Goal: Task Accomplishment & Management: Manage account settings

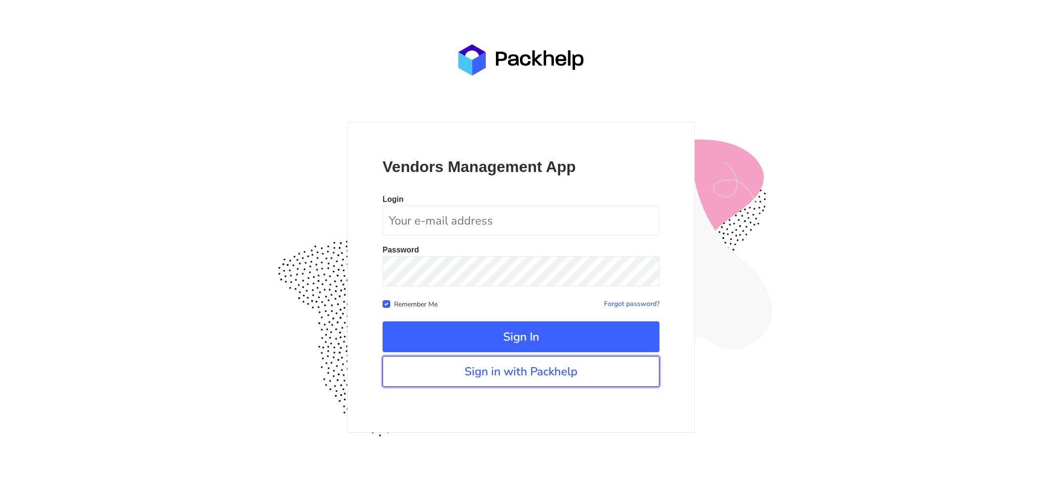
click at [469, 381] on link "Sign in with Packhelp" at bounding box center [520, 371] width 277 height 31
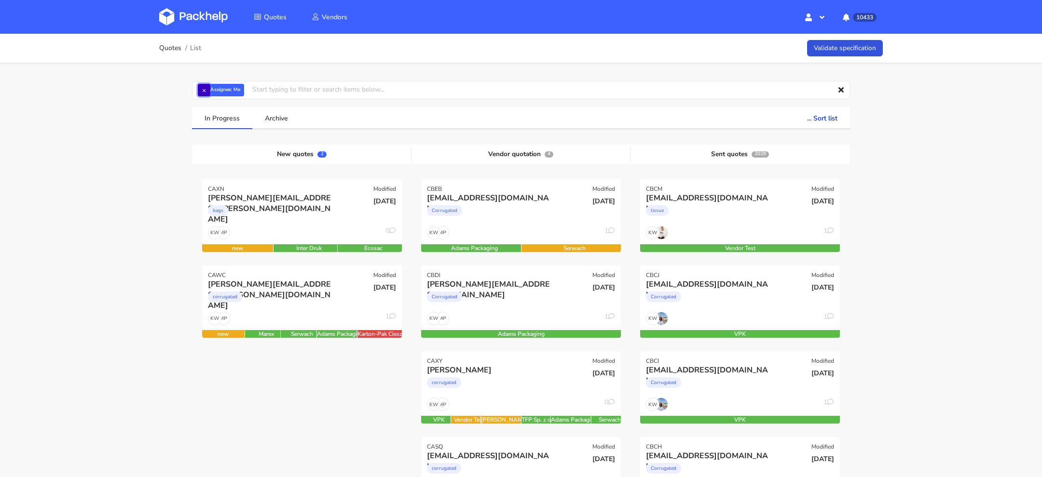
click at [205, 90] on button "×" at bounding box center [204, 90] width 13 height 13
click at [214, 90] on input "text" at bounding box center [521, 90] width 658 height 18
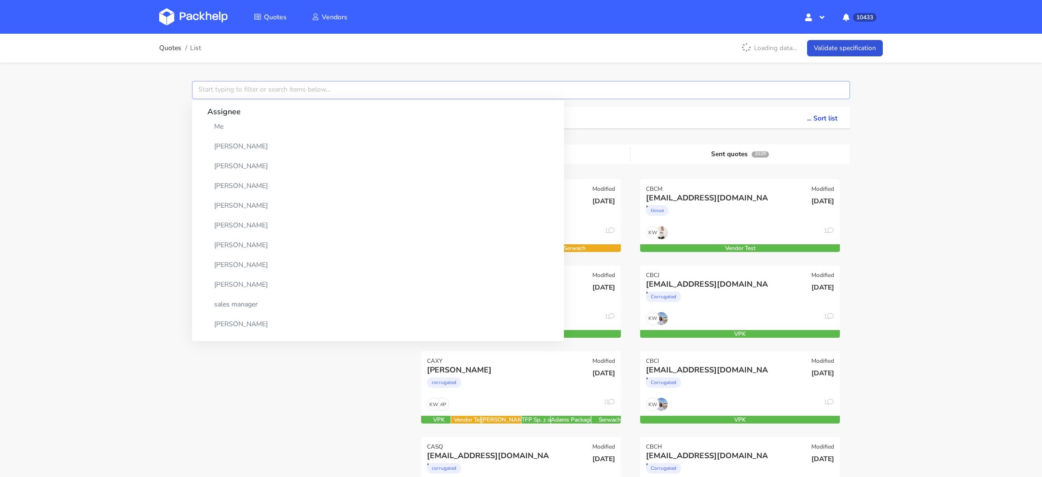
paste input "CBAI"
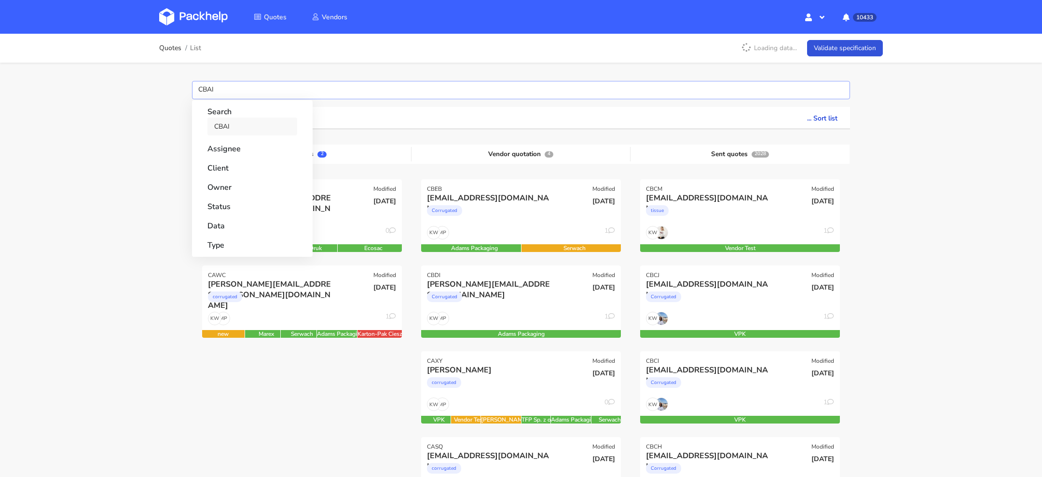
type input "CBAI"
click at [236, 128] on link "CBAI" at bounding box center [252, 127] width 90 height 18
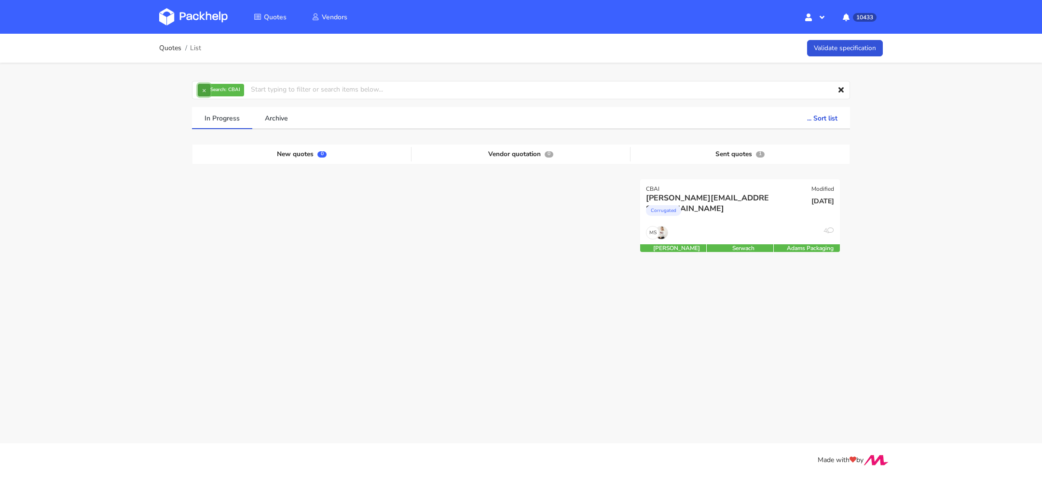
click at [202, 88] on button "×" at bounding box center [204, 90] width 13 height 13
click at [203, 88] on input "text" at bounding box center [521, 90] width 658 height 18
paste input "CBAJ"
type input "CBAJ"
click at [229, 129] on link "CBAJ" at bounding box center [252, 127] width 90 height 18
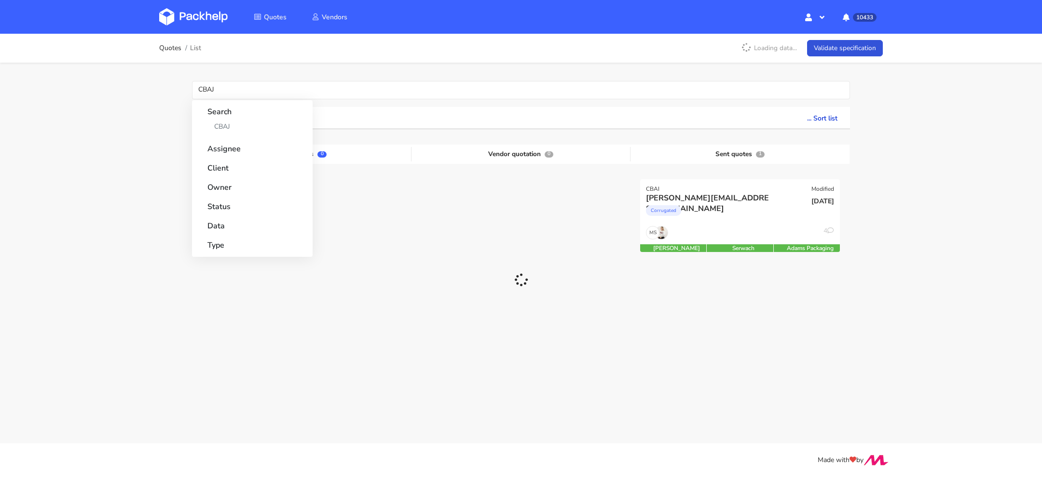
click at [135, 139] on div "Quotes List Loading data... Validate specification CBAJ Search CBAJ Assignee Cl…" at bounding box center [521, 194] width 1042 height 320
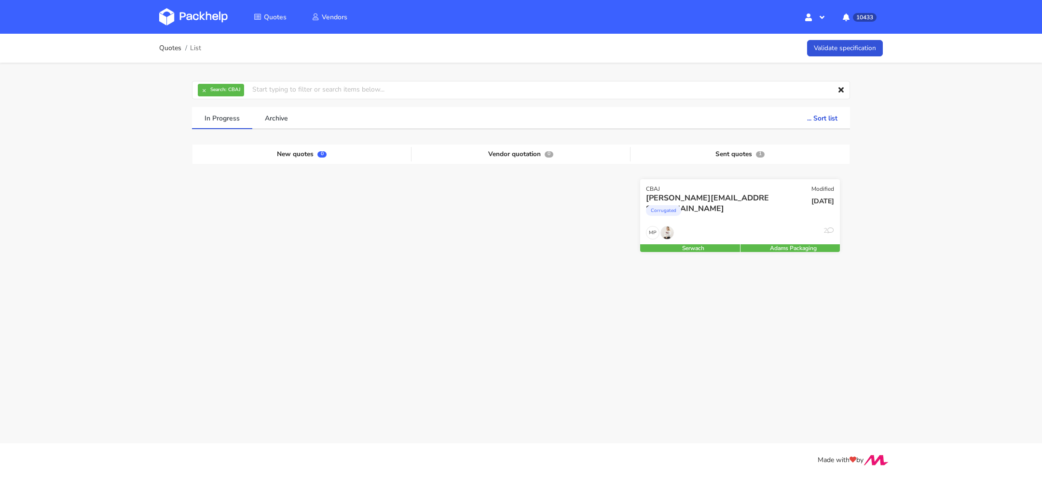
click at [715, 221] on div "Corrugated" at bounding box center [710, 213] width 128 height 19
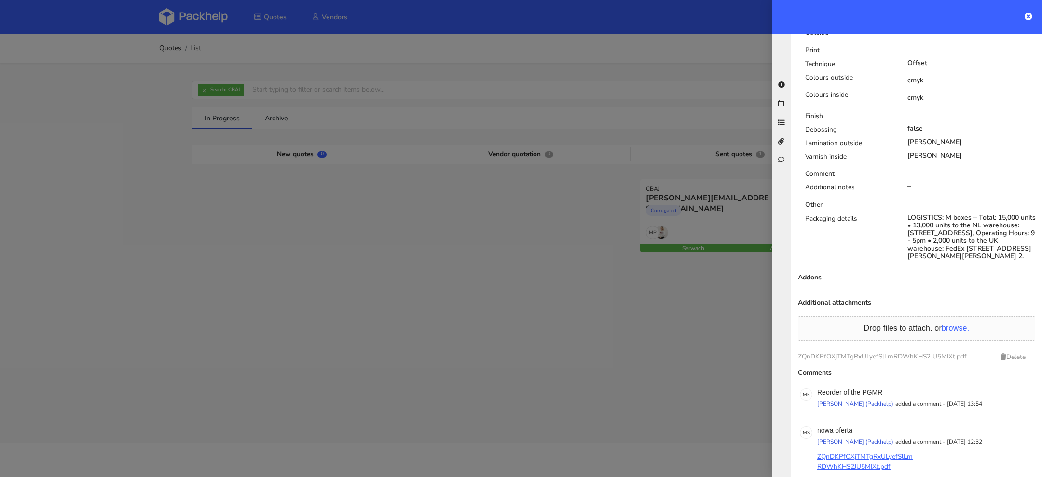
scroll to position [692, 0]
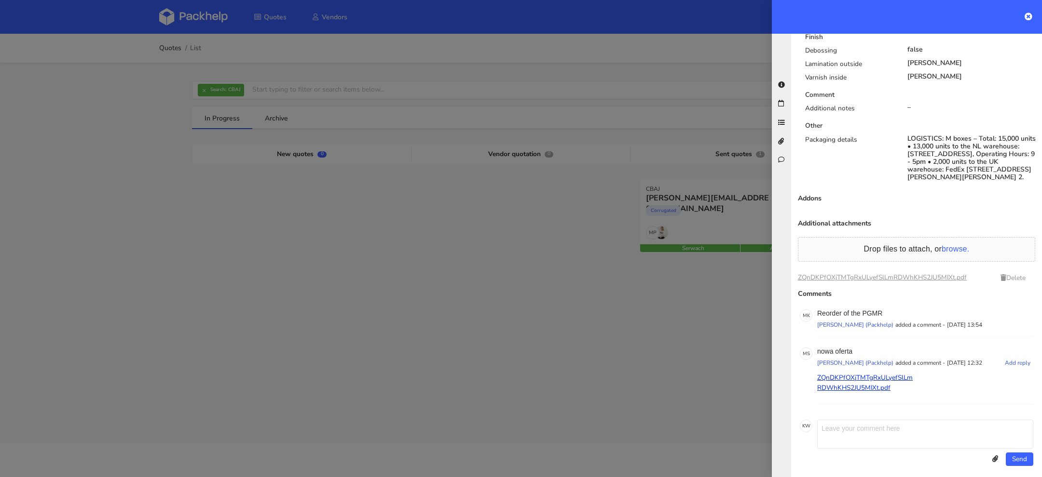
click at [839, 384] on p "ZQnDKPfOXjTMTgRxULyefSlLmRDWhKHS2JU5MIXt.pdf" at bounding box center [865, 383] width 96 height 21
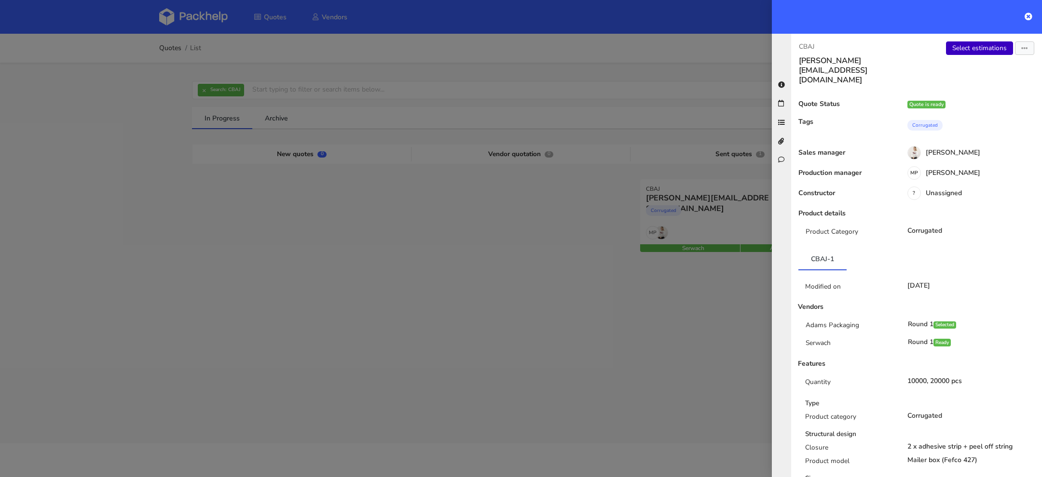
click at [979, 52] on link "Select estimations" at bounding box center [979, 48] width 67 height 14
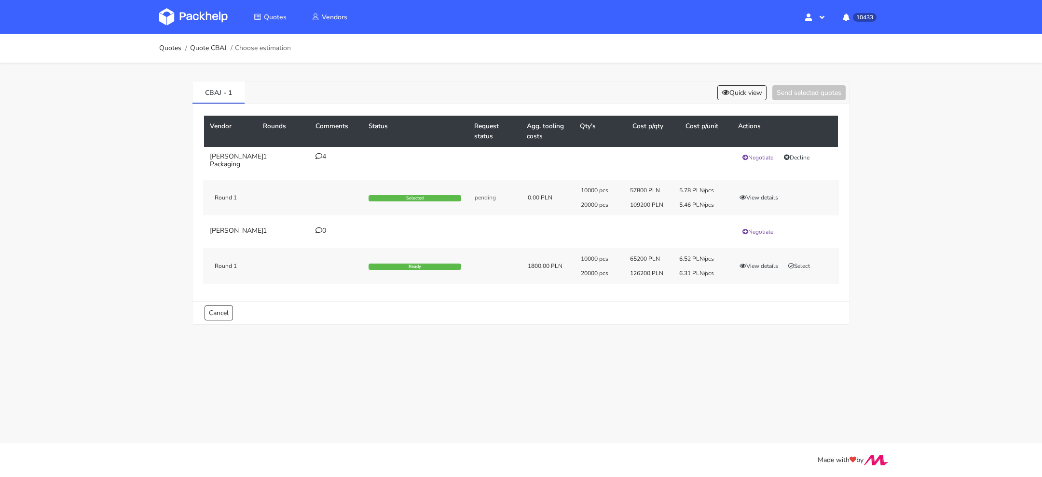
click at [320, 158] on icon at bounding box center [318, 156] width 7 height 7
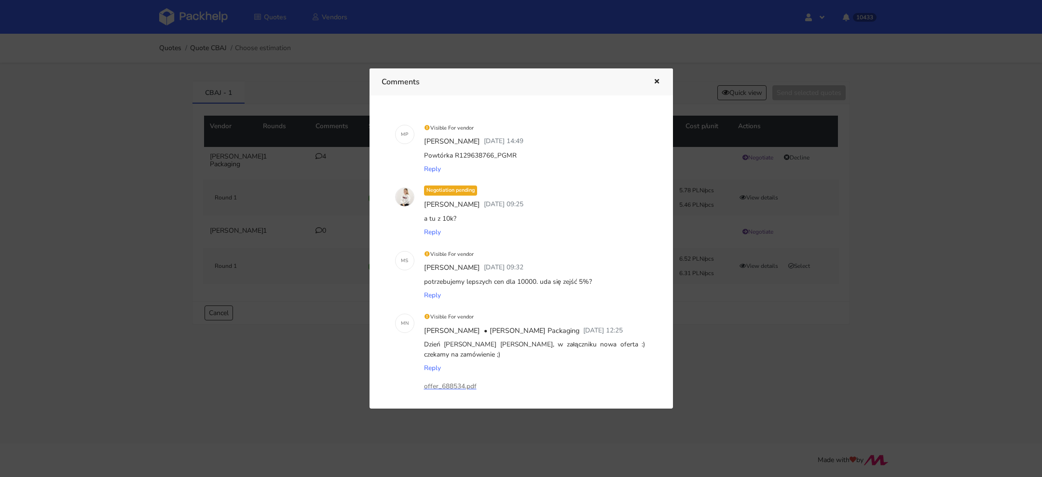
click at [344, 14] on div at bounding box center [521, 238] width 1042 height 477
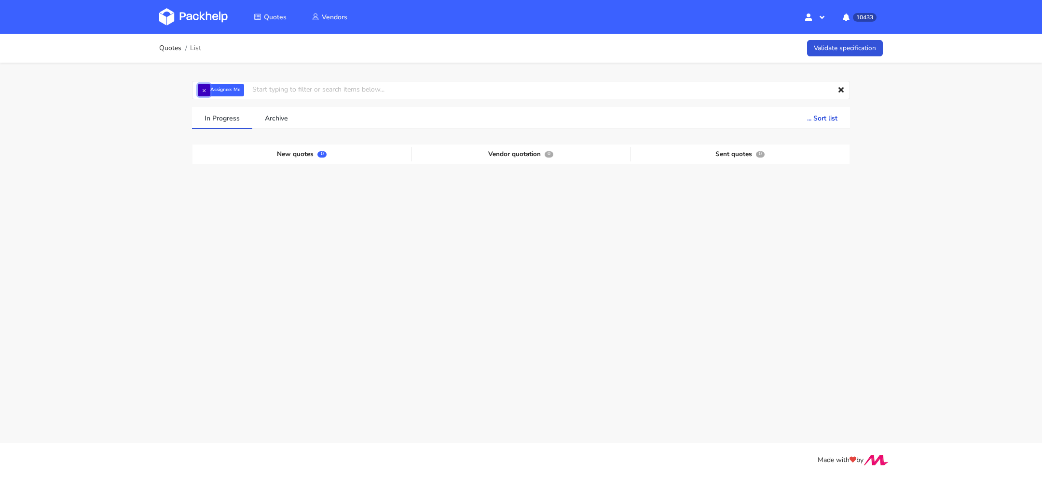
click at [205, 89] on button "×" at bounding box center [204, 90] width 13 height 13
click at [209, 88] on input "text" at bounding box center [521, 90] width 658 height 18
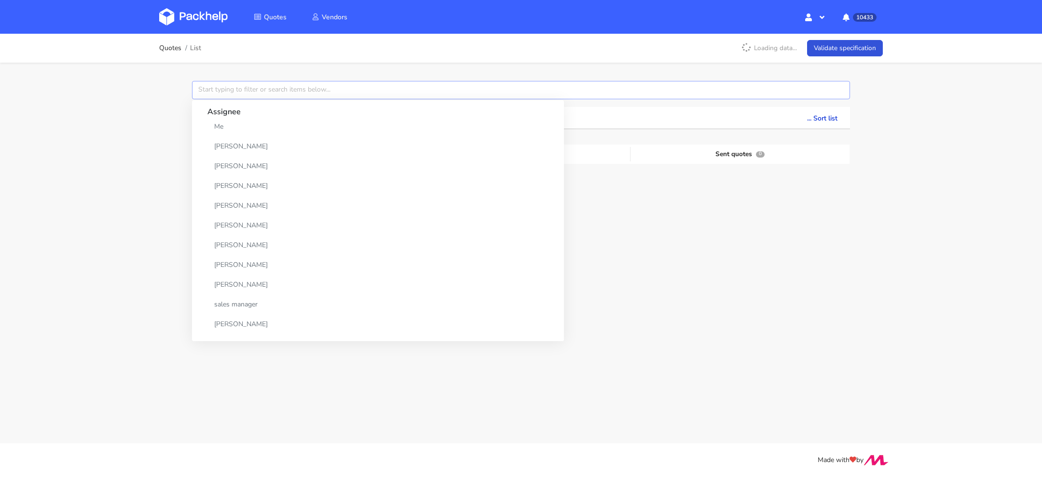
paste input "CBAI"
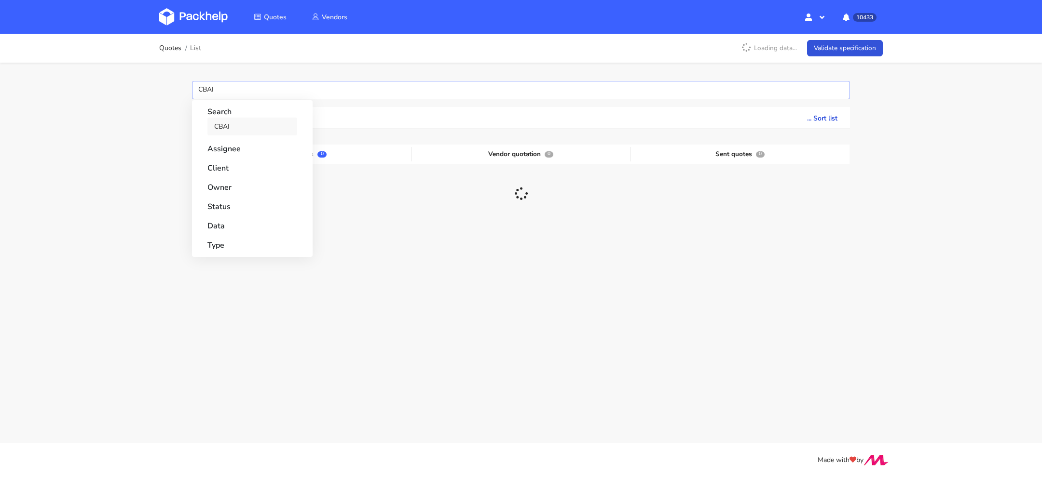
type input "CBAI"
click at [227, 122] on link "CBAI" at bounding box center [252, 127] width 90 height 18
click at [173, 127] on div "Quotes List Loading data... Validate specification × Search: CBAI Assignee Me D…" at bounding box center [521, 185] width 1042 height 302
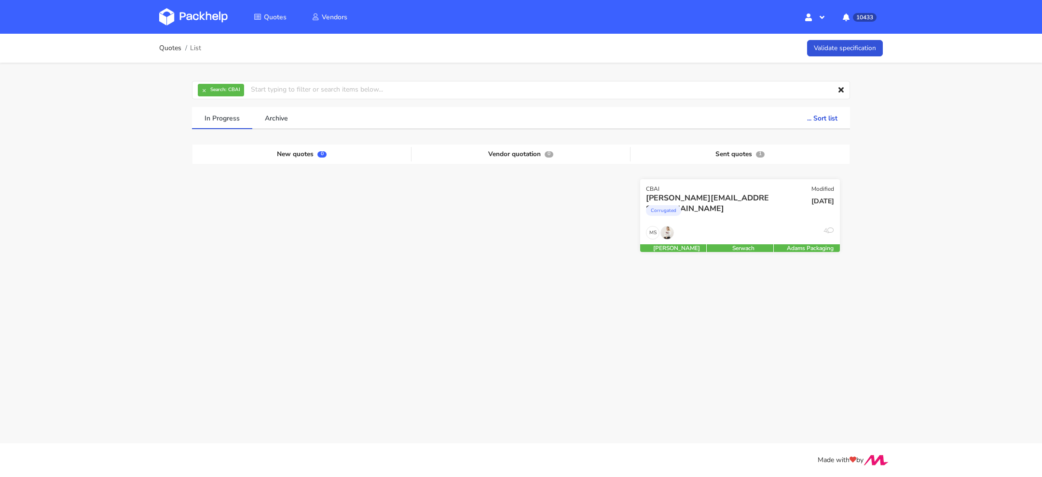
click at [729, 218] on div "Corrugated" at bounding box center [710, 213] width 128 height 19
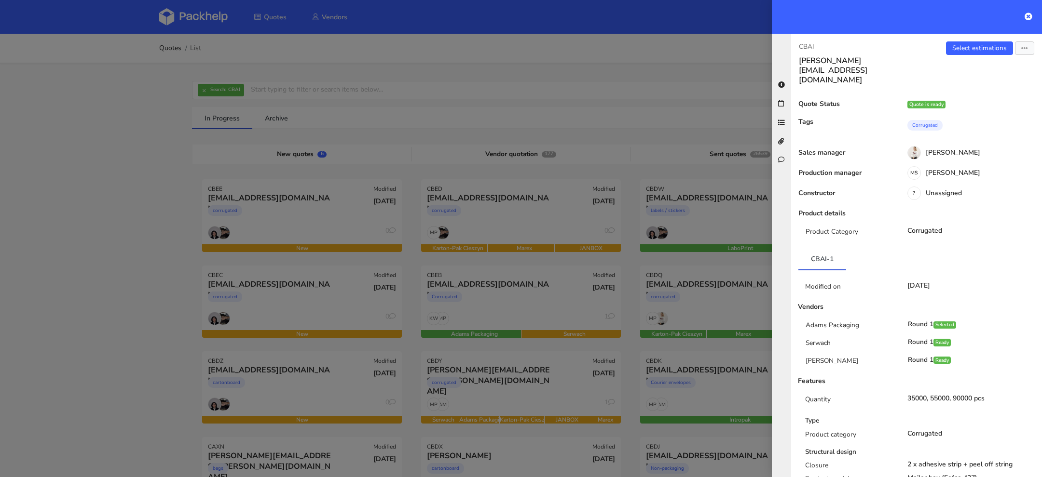
scroll to position [658, 0]
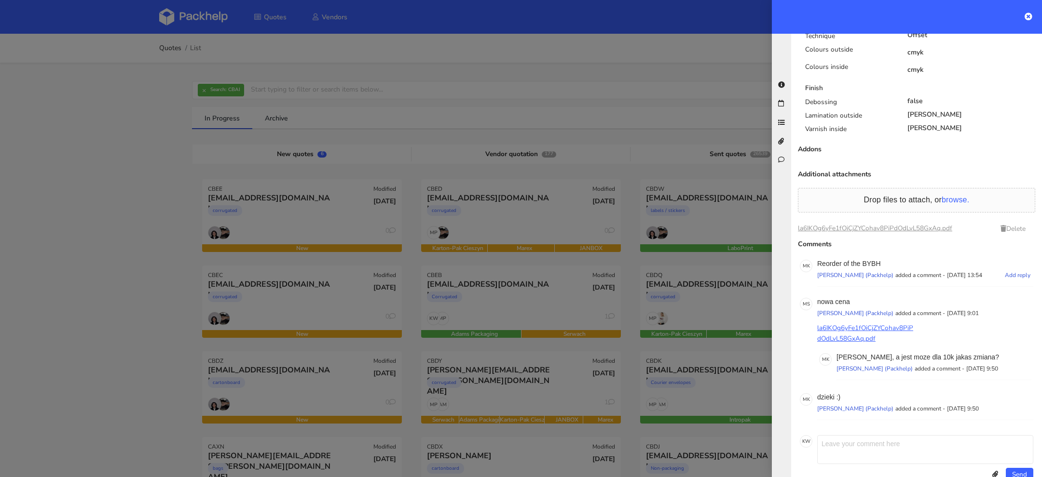
click at [874, 260] on p "Reorder of the BYBH" at bounding box center [925, 264] width 216 height 8
copy p "BYBH"
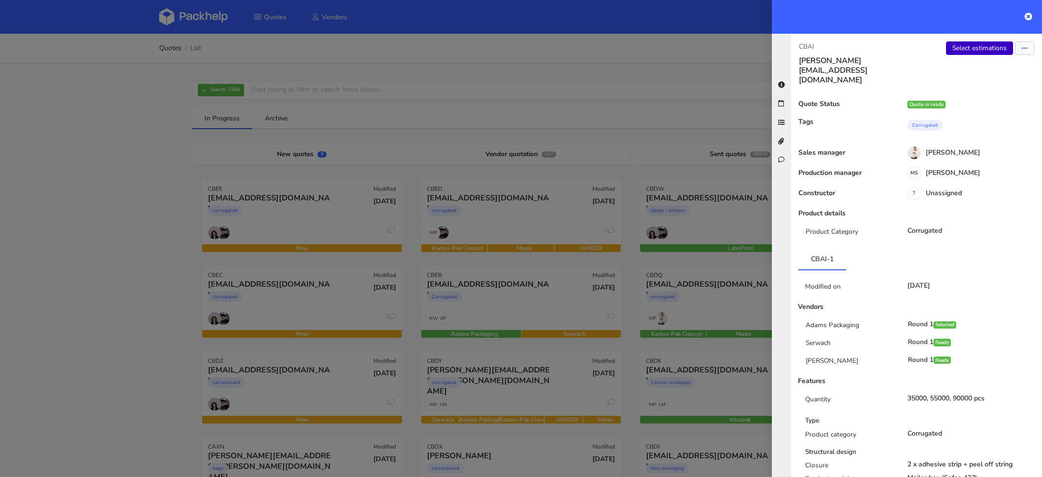
click at [972, 46] on link "Select estimations" at bounding box center [979, 48] width 67 height 14
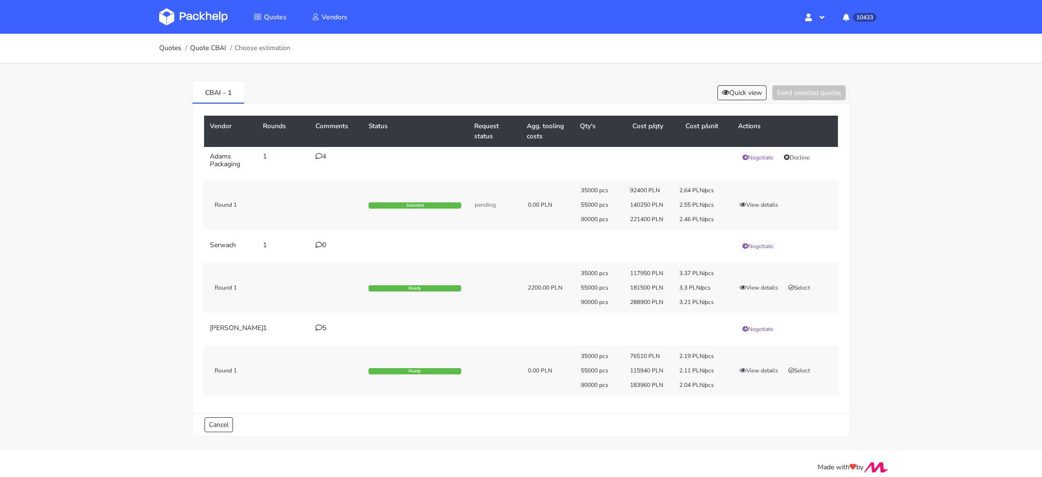
click at [318, 156] on icon at bounding box center [318, 156] width 7 height 7
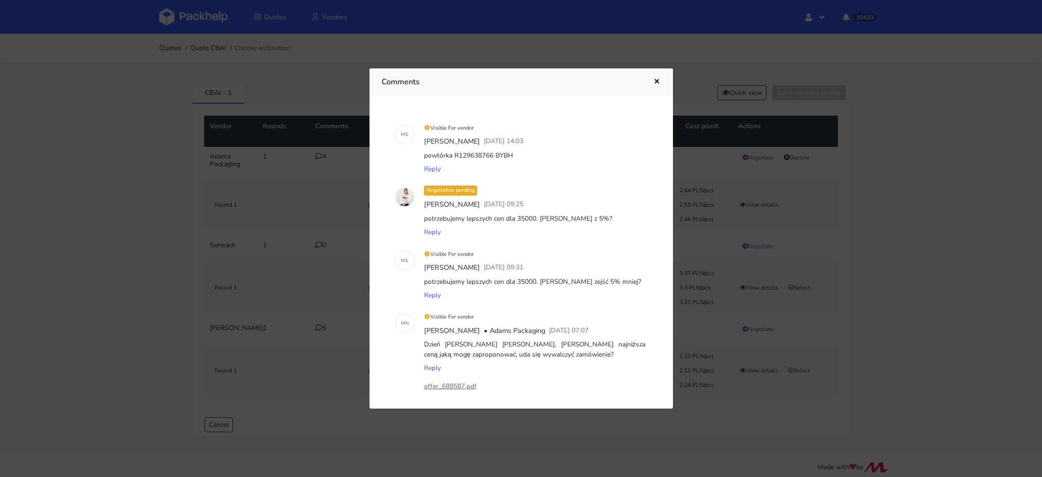
scroll to position [26, 0]
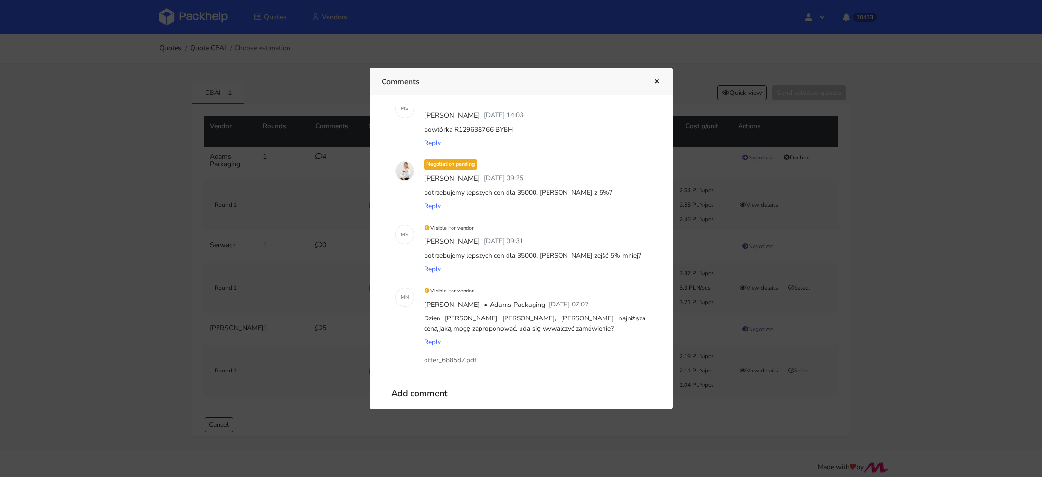
click at [450, 358] on p "offer_688587.pdf" at bounding box center [472, 360] width 96 height 11
click at [654, 80] on icon "button" at bounding box center [657, 82] width 8 height 7
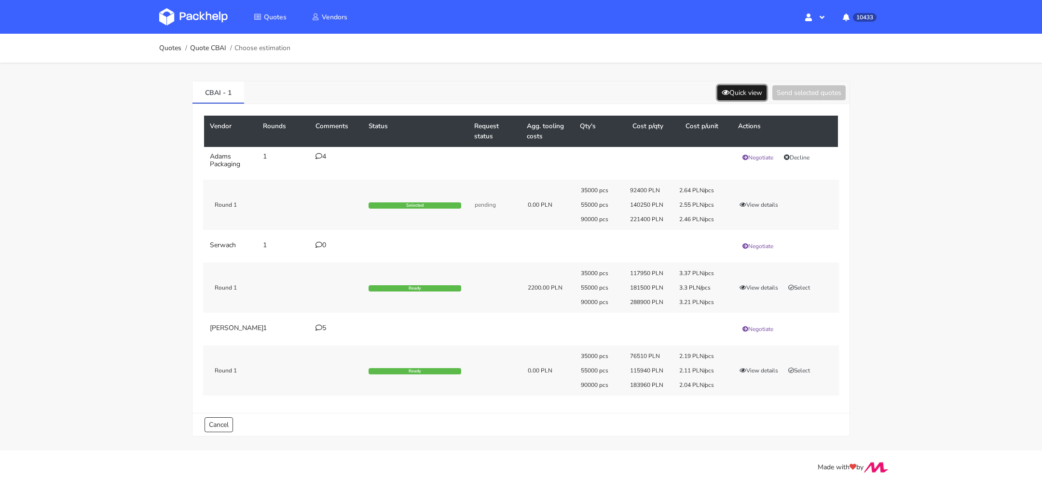
click at [750, 86] on button "Quick view" at bounding box center [741, 92] width 49 height 15
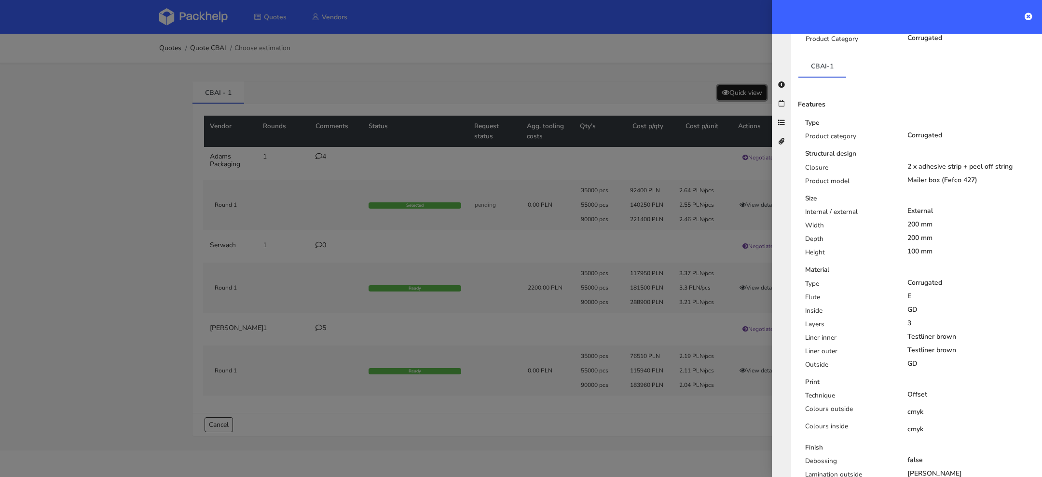
scroll to position [242, 0]
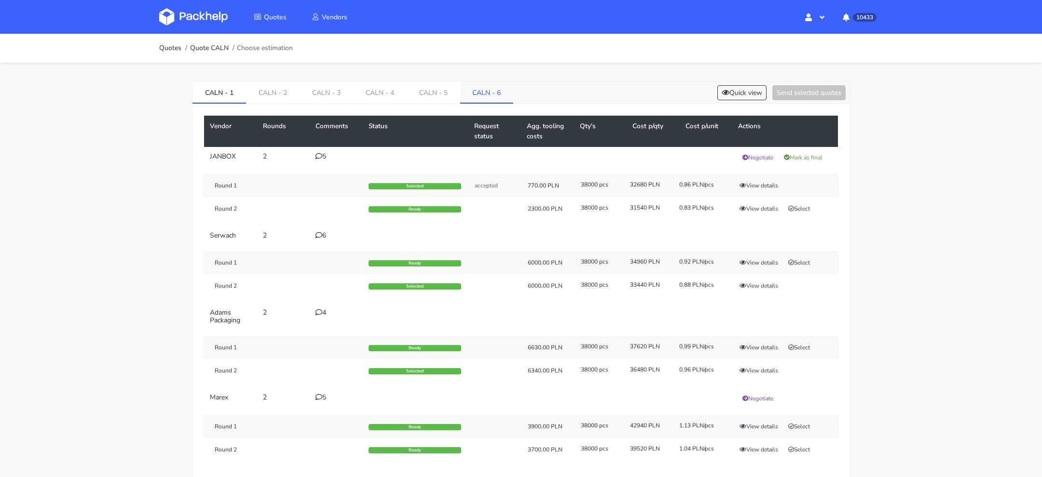
click at [489, 94] on link "CALN - 6" at bounding box center [487, 92] width 54 height 21
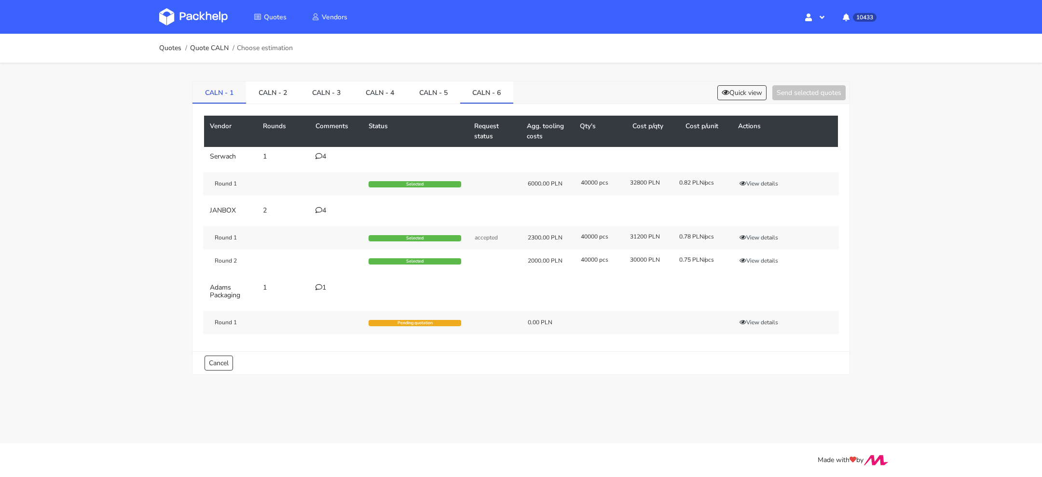
click at [213, 86] on link "CALN - 1" at bounding box center [219, 92] width 54 height 21
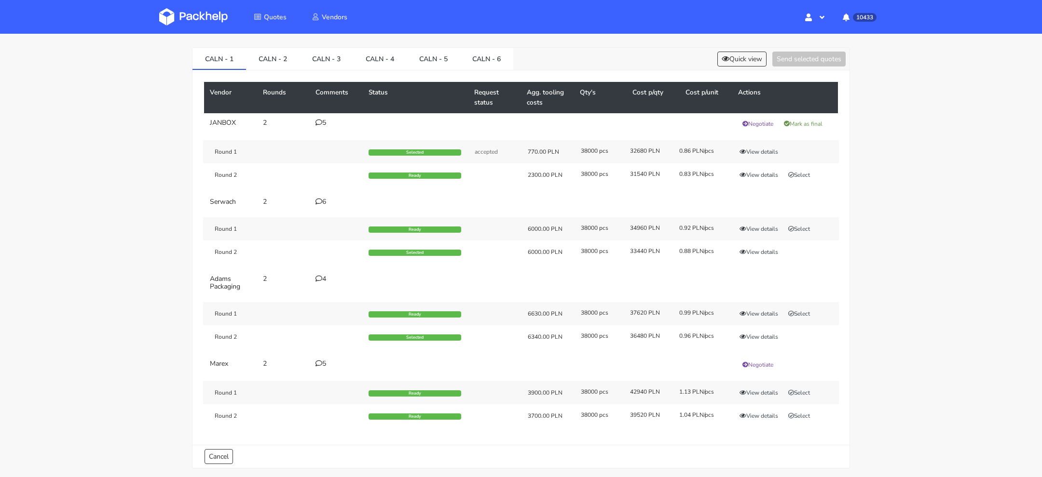
scroll to position [37, 0]
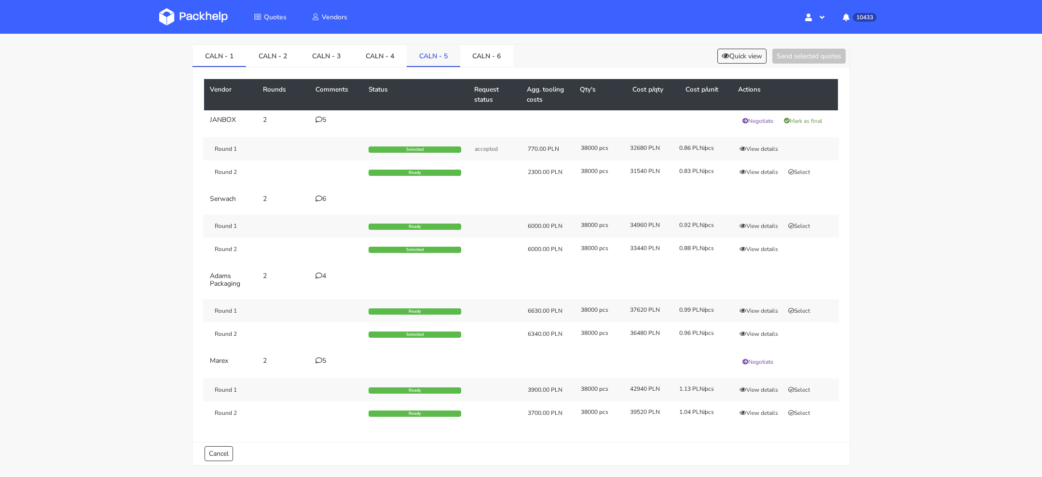
click at [445, 56] on link "CALN - 5" at bounding box center [434, 55] width 54 height 21
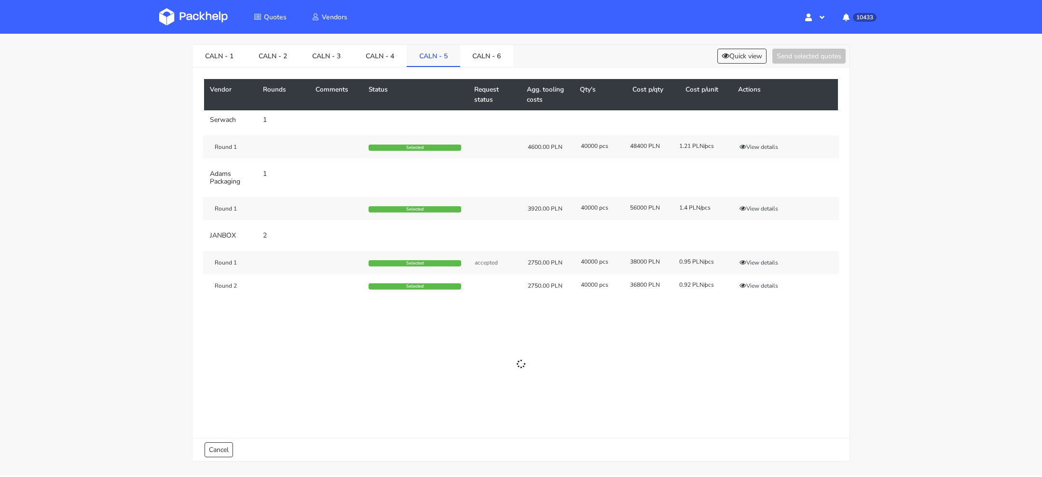
scroll to position [0, 0]
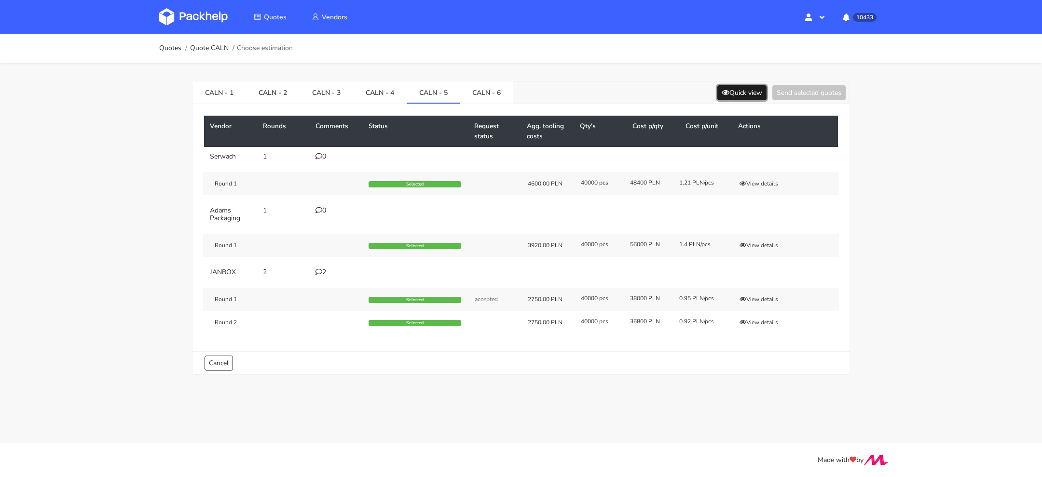
click at [740, 95] on button "Quick view" at bounding box center [741, 92] width 49 height 15
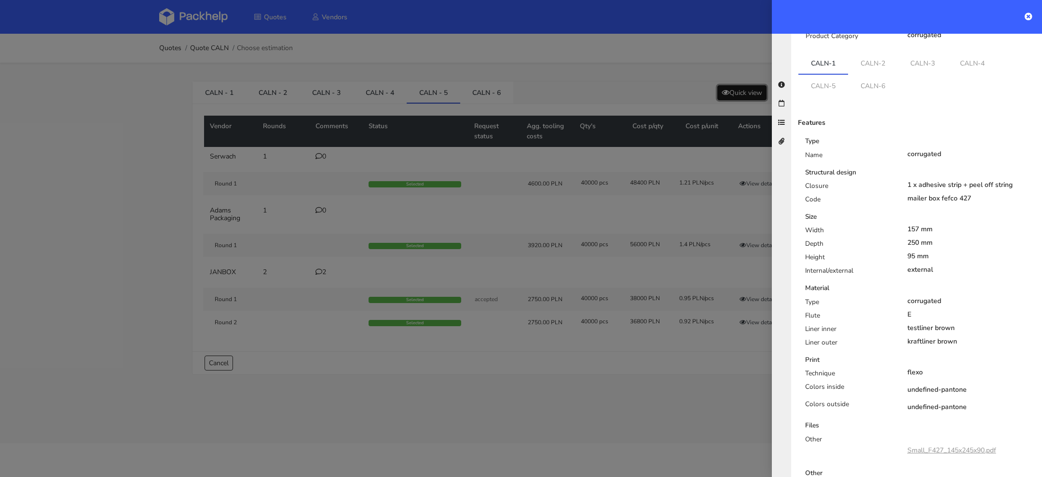
scroll to position [140, 0]
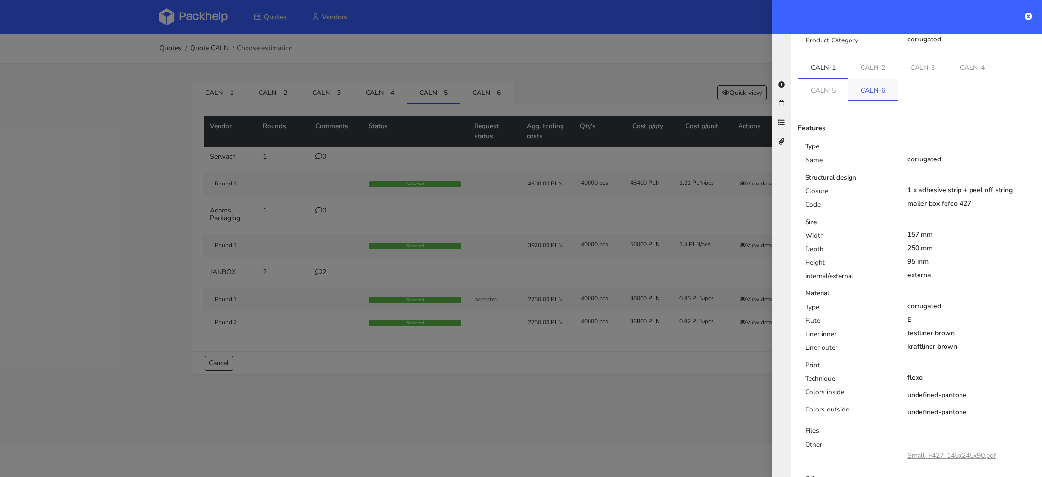
click at [872, 79] on link "CALN-6" at bounding box center [873, 89] width 50 height 21
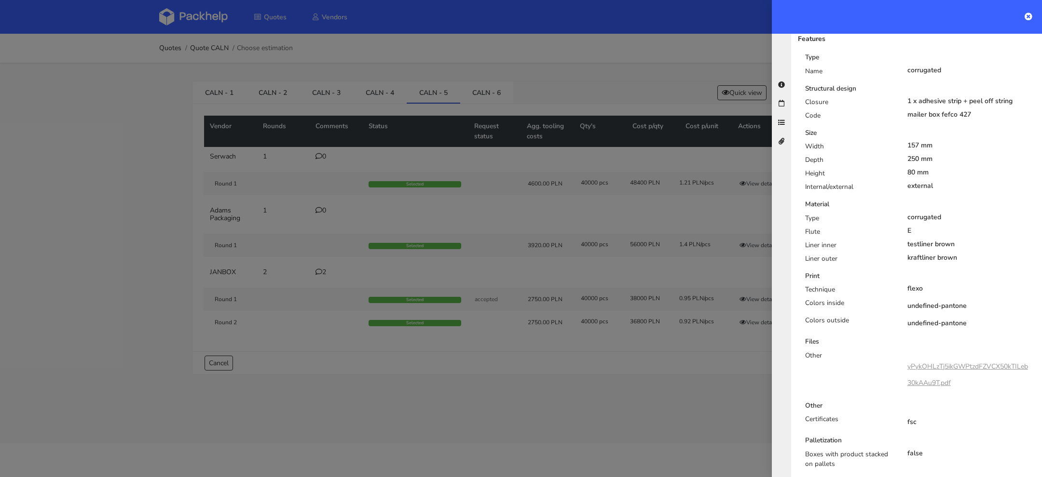
scroll to position [240, 0]
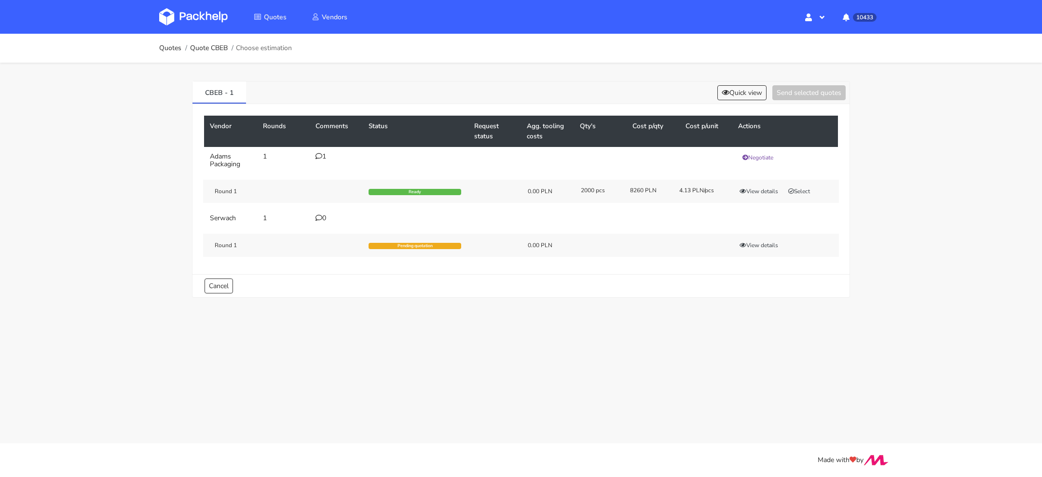
click at [319, 155] on icon at bounding box center [318, 156] width 7 height 7
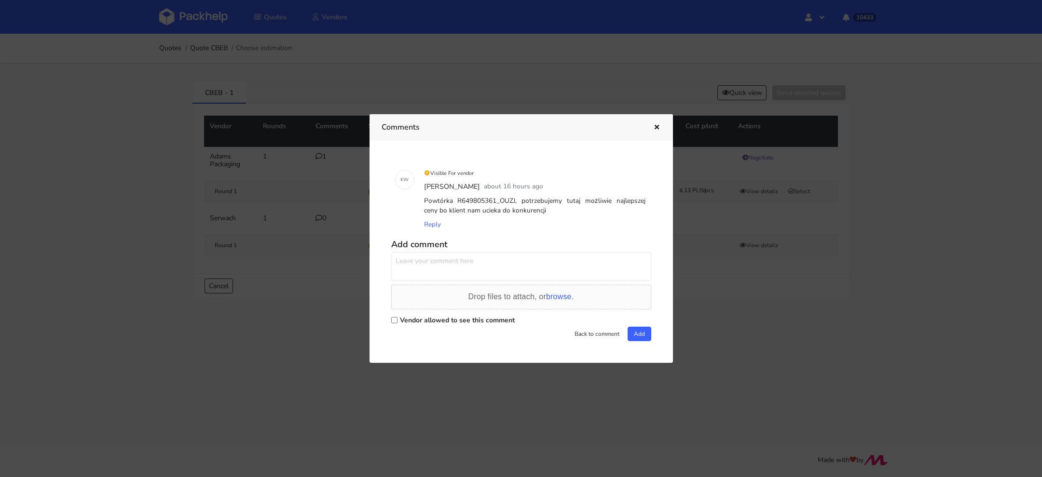
click at [688, 291] on div at bounding box center [521, 238] width 1042 height 477
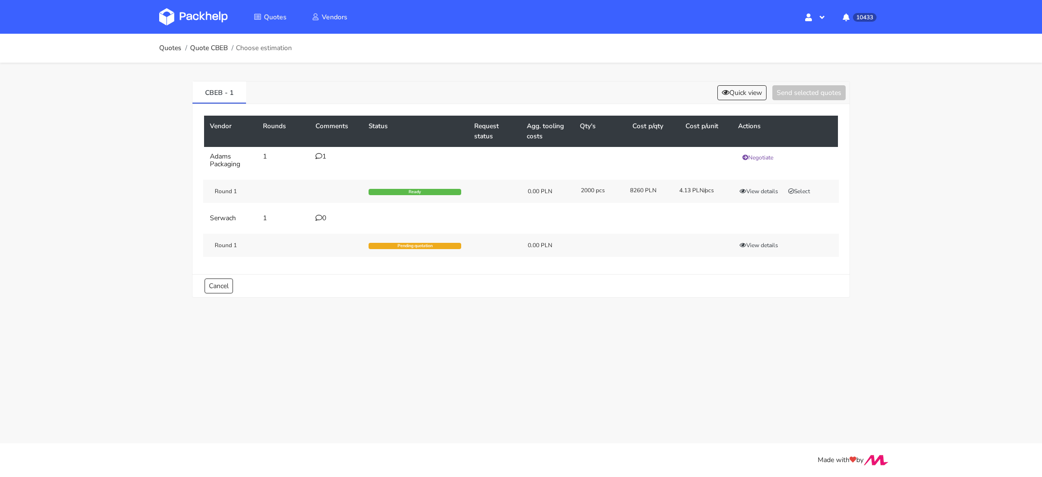
click at [328, 154] on div "1" at bounding box center [335, 157] width 41 height 8
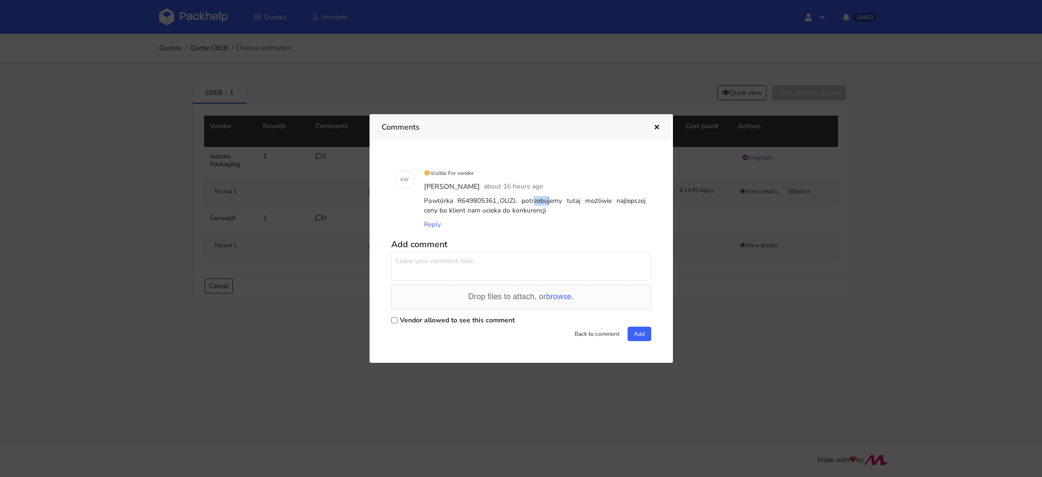
drag, startPoint x: 491, startPoint y: 201, endPoint x: 509, endPoint y: 203, distance: 18.9
click at [509, 203] on div "Powtórka R649805361_OUZJ, potrzebujemy tutaj możliwie najlepszej ceny bo klient…" at bounding box center [534, 206] width 225 height 24
copy div "_OUZJ"
click at [744, 315] on div at bounding box center [521, 238] width 1042 height 477
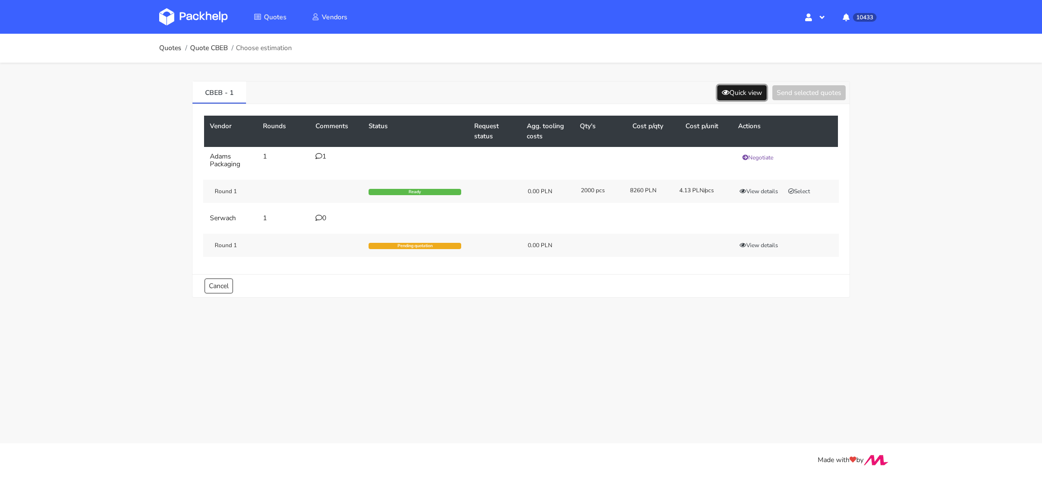
click at [724, 95] on icon at bounding box center [726, 92] width 8 height 7
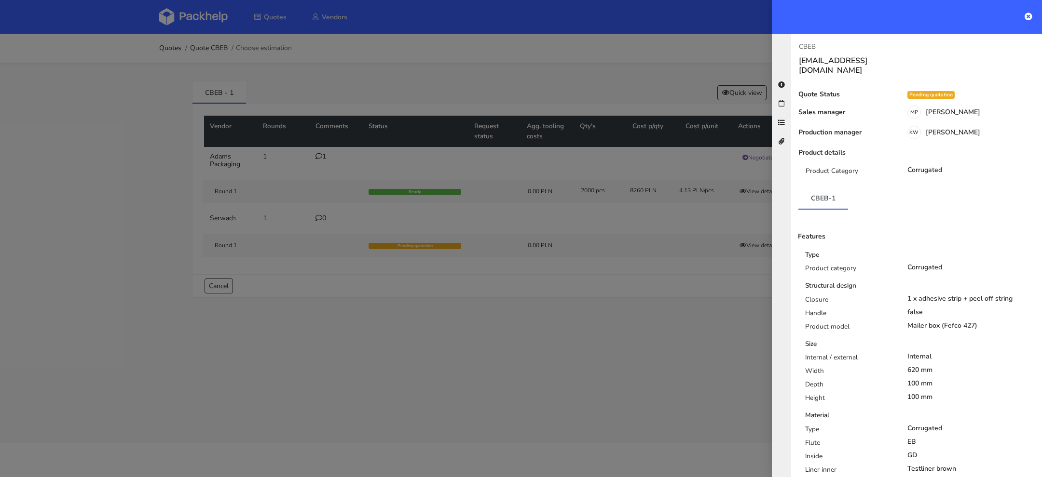
click at [714, 316] on div at bounding box center [521, 238] width 1042 height 477
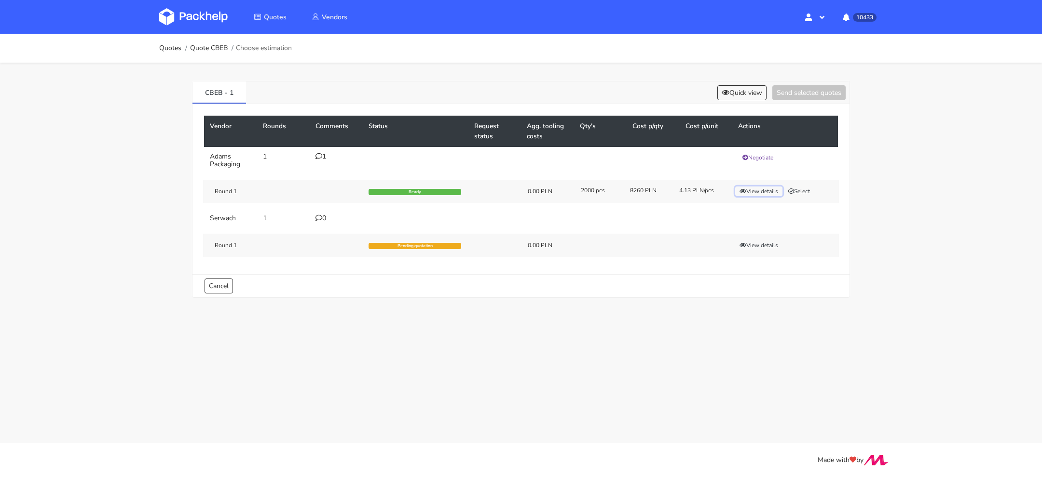
click at [760, 189] on button "View details" at bounding box center [758, 192] width 47 height 10
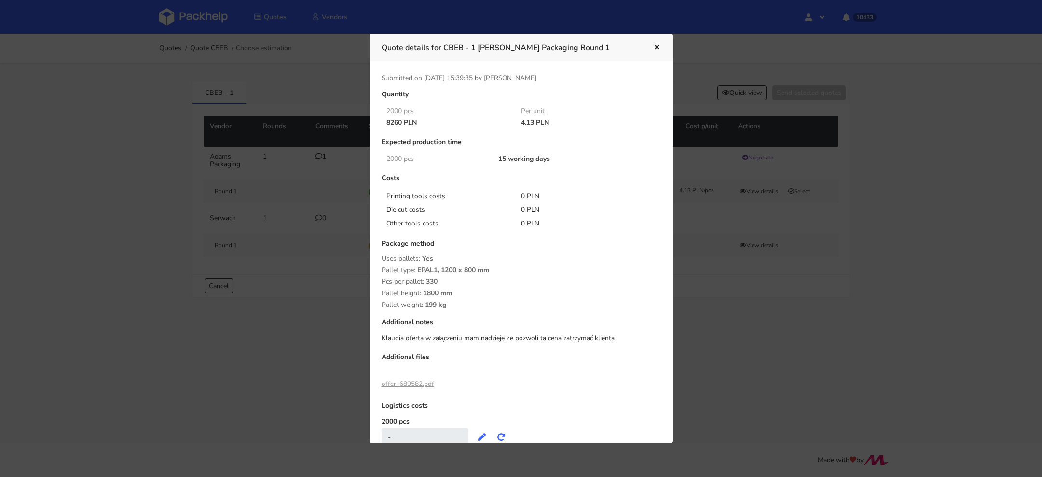
click at [409, 386] on link "offer_689582.pdf" at bounding box center [408, 384] width 53 height 9
click at [692, 326] on div at bounding box center [521, 238] width 1042 height 477
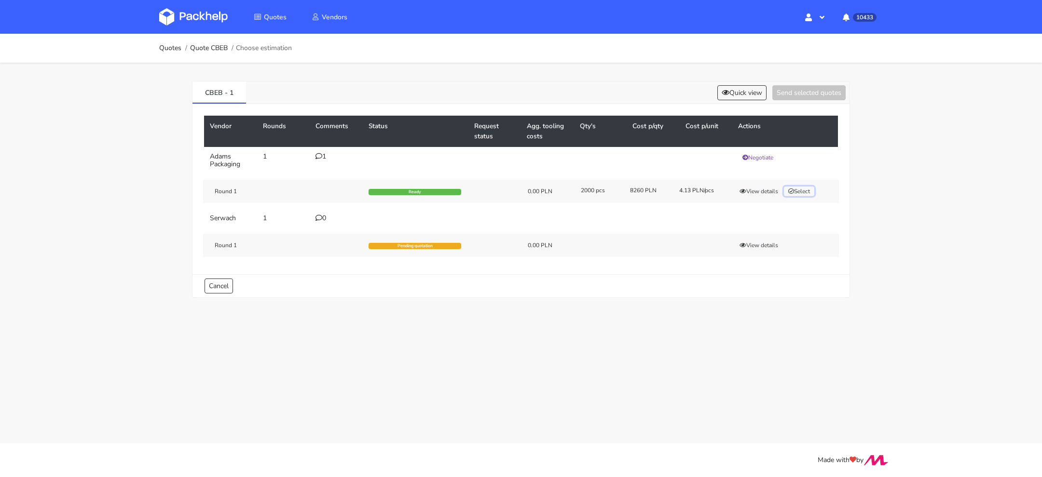
click at [786, 187] on button "Select" at bounding box center [799, 192] width 30 height 10
click at [797, 94] on button "Send selected quotes ( 1 )" at bounding box center [802, 92] width 87 height 15
click at [747, 188] on button "View details" at bounding box center [758, 192] width 47 height 10
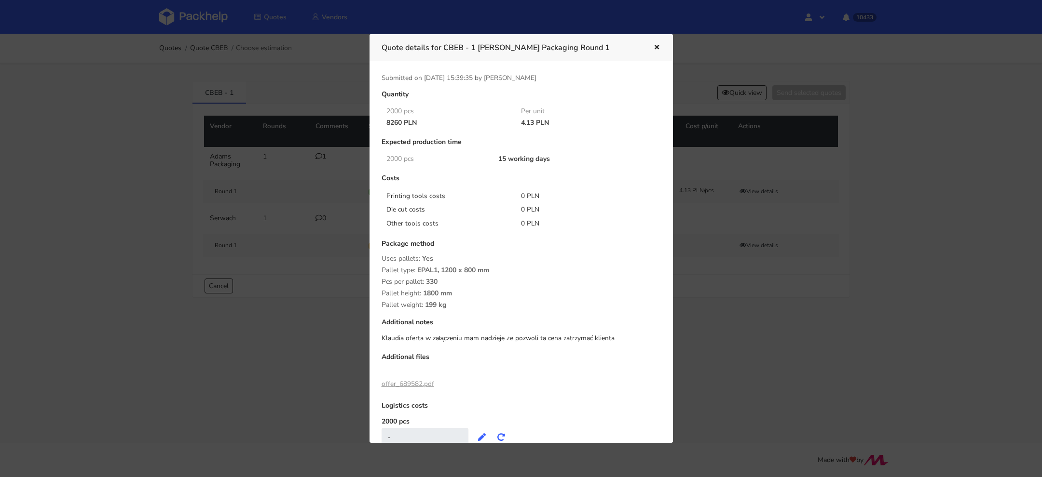
click at [798, 355] on div at bounding box center [521, 238] width 1042 height 477
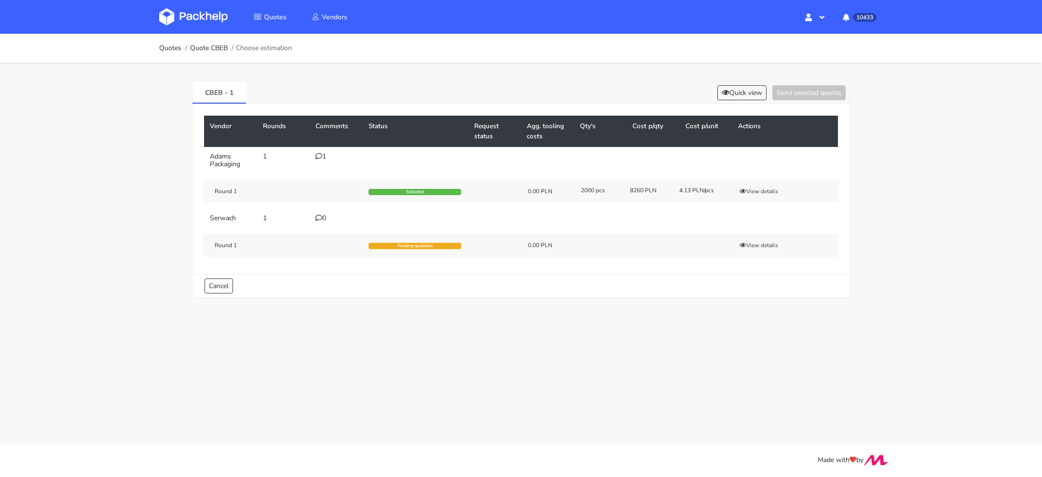
click at [750, 185] on div "Round 1 Selected 0.00 PLN 2000 pcs 8260 PLN 4.13 PLN/pcs View details" at bounding box center [521, 191] width 636 height 23
click at [749, 188] on button "View details" at bounding box center [758, 192] width 47 height 10
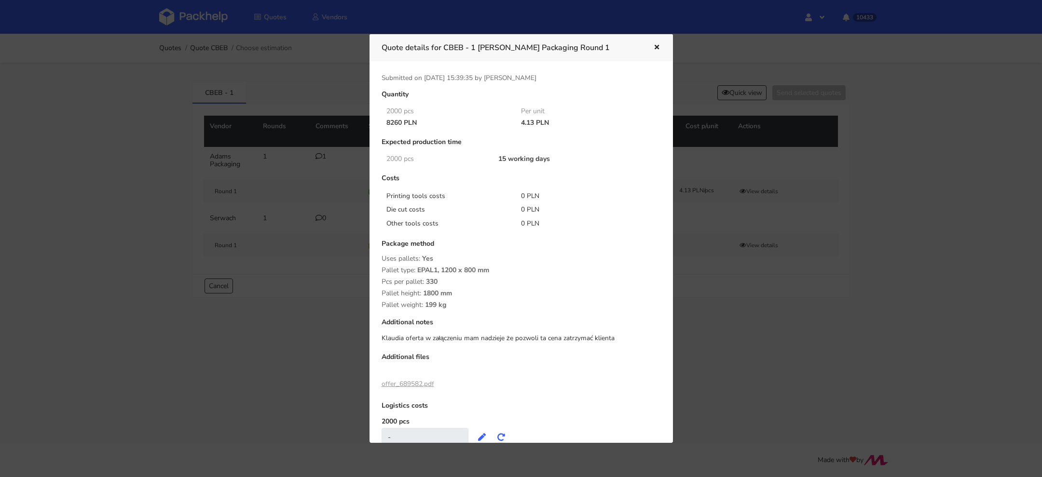
click at [685, 332] on div at bounding box center [521, 238] width 1042 height 477
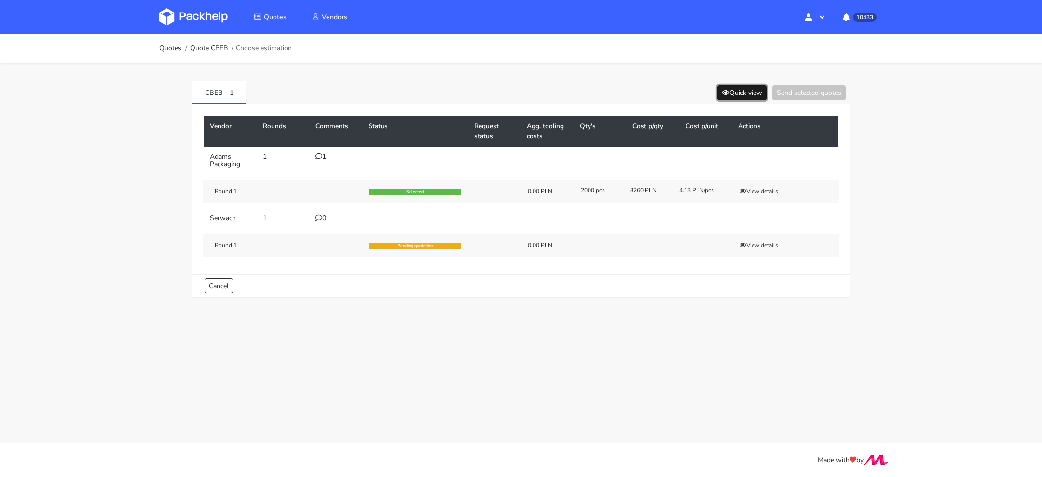
click at [741, 90] on button "Quick view" at bounding box center [741, 92] width 49 height 15
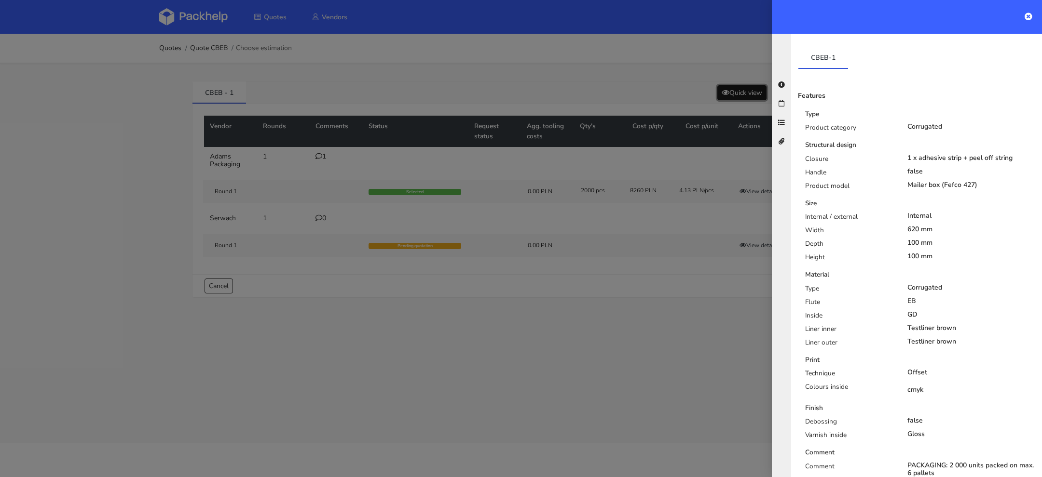
scroll to position [223, 0]
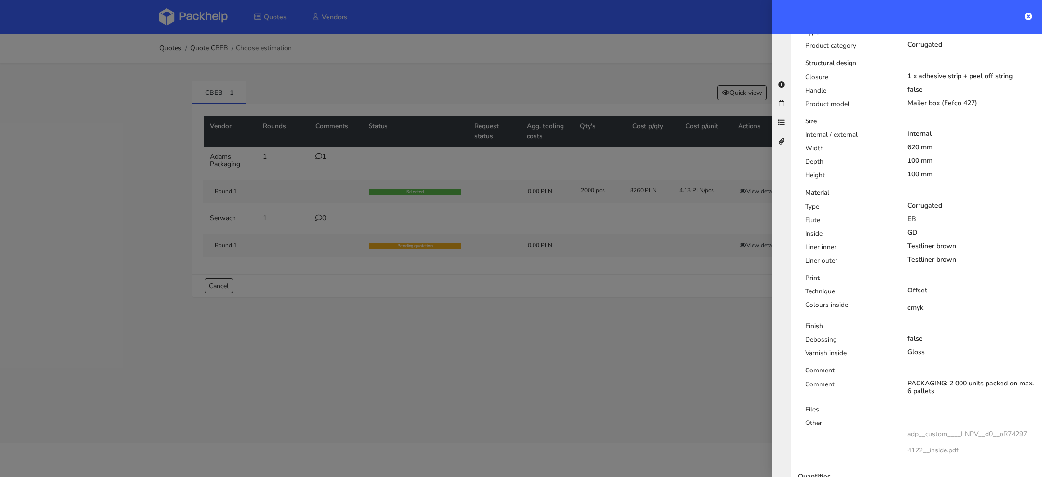
click at [670, 311] on div at bounding box center [521, 238] width 1042 height 477
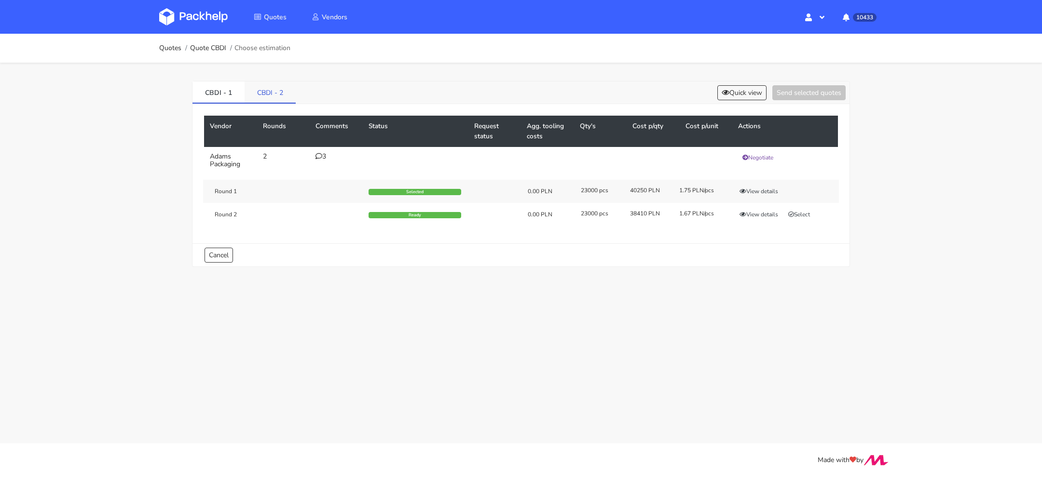
click at [262, 90] on link "CBDI - 2" at bounding box center [270, 92] width 51 height 21
click at [322, 160] on div "1" at bounding box center [335, 157] width 41 height 8
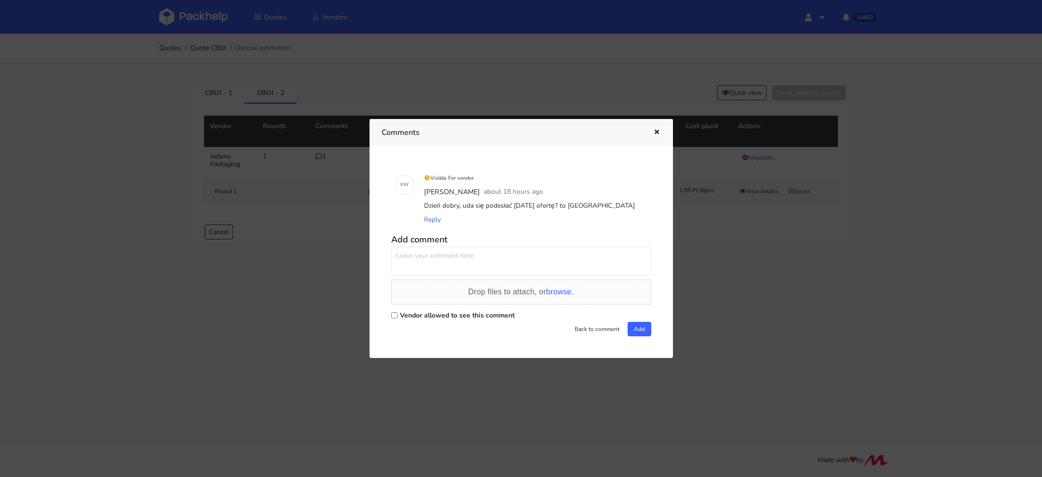
click at [287, 175] on div at bounding box center [521, 238] width 1042 height 477
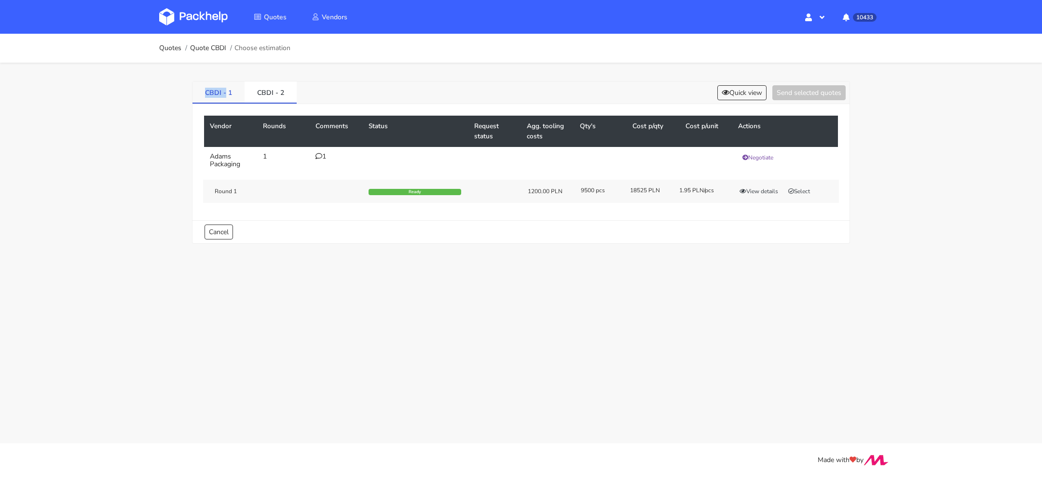
click at [224, 87] on link "CBDI - 1" at bounding box center [218, 92] width 52 height 21
click at [318, 155] on icon at bounding box center [318, 156] width 7 height 7
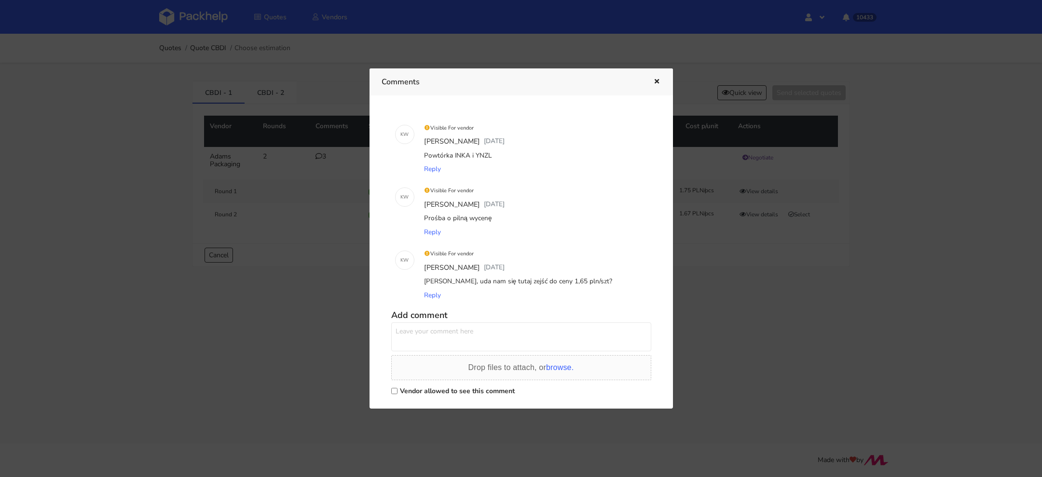
click at [481, 155] on div "Powtórka INKA i YNZL" at bounding box center [534, 156] width 225 height 14
copy div "YNZL"
click at [331, 35] on div at bounding box center [521, 238] width 1042 height 477
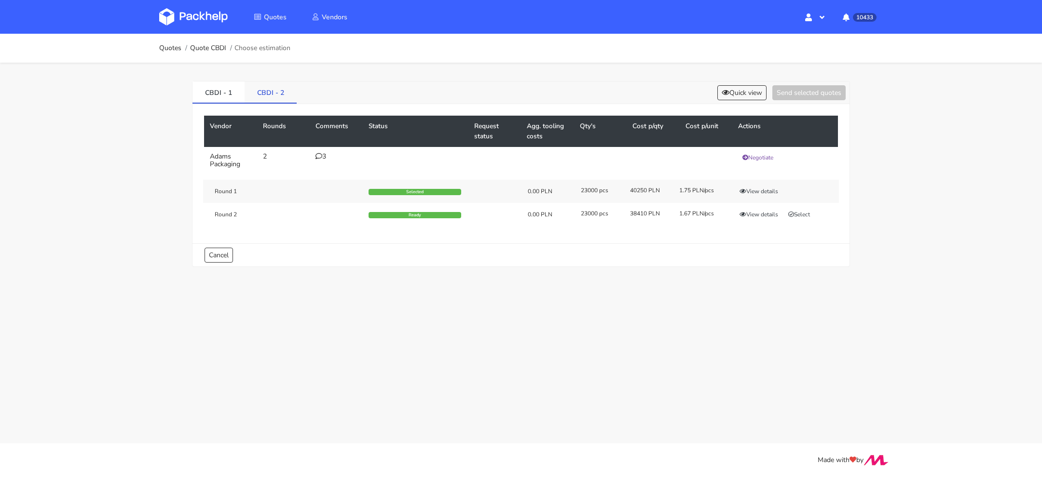
click at [261, 98] on link "CBDI - 2" at bounding box center [271, 92] width 52 height 21
click at [750, 185] on div "Round 1 Ready 1200.00 PLN 9500 pcs 18525 PLN 1.95 PLN/pcs View details Select" at bounding box center [521, 191] width 636 height 23
click at [748, 188] on button "View details" at bounding box center [758, 192] width 47 height 10
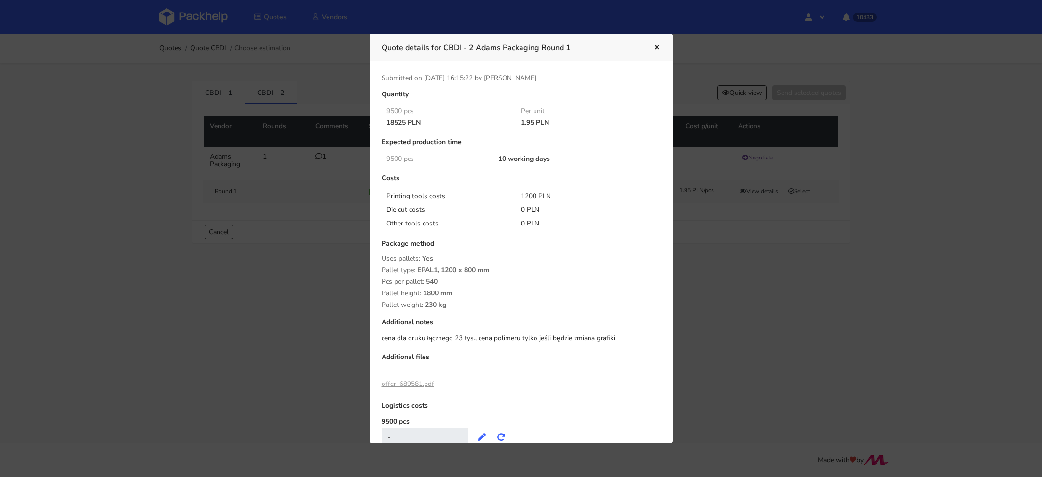
click at [723, 245] on div at bounding box center [521, 238] width 1042 height 477
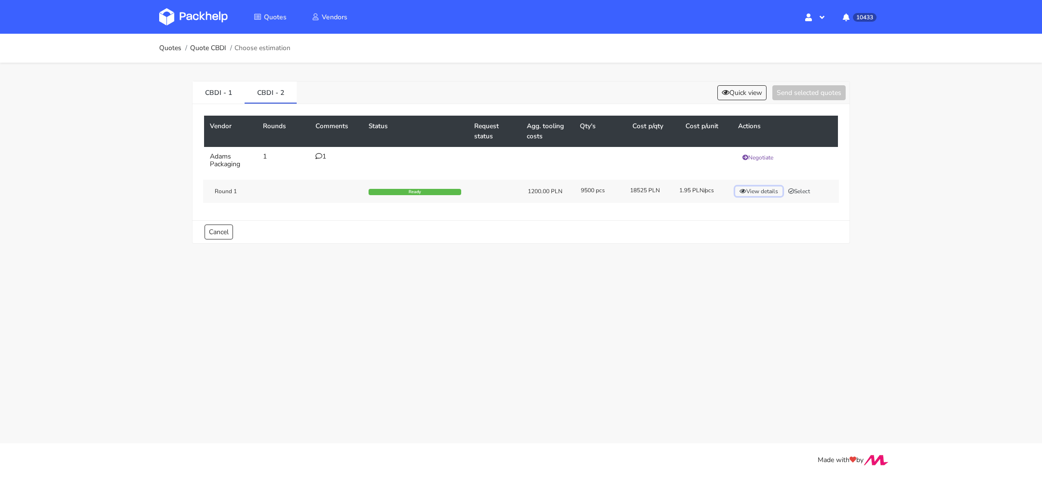
click at [749, 191] on button "View details" at bounding box center [758, 192] width 47 height 10
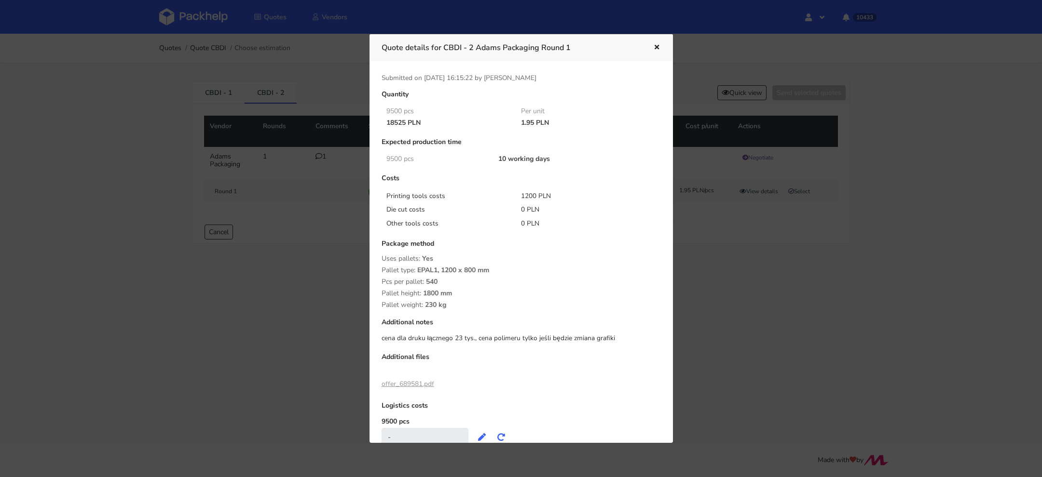
click at [710, 285] on div at bounding box center [521, 238] width 1042 height 477
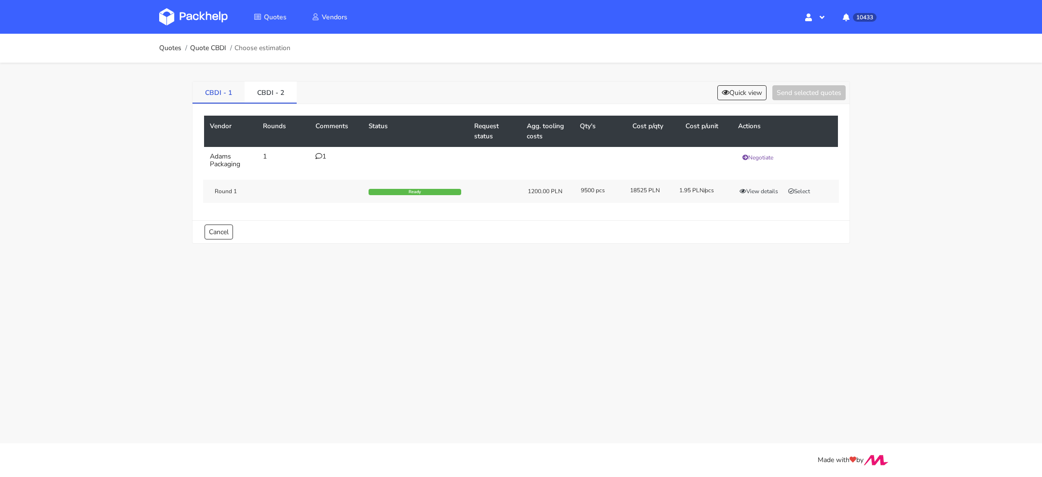
click at [215, 87] on link "CBDI - 1" at bounding box center [218, 92] width 52 height 21
click at [763, 210] on button "View details" at bounding box center [758, 215] width 47 height 10
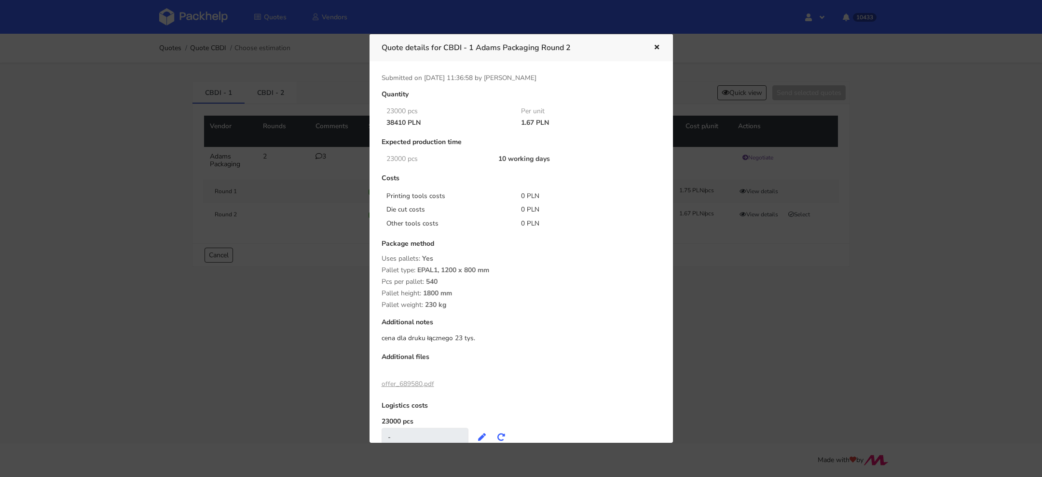
click at [717, 328] on div at bounding box center [521, 238] width 1042 height 477
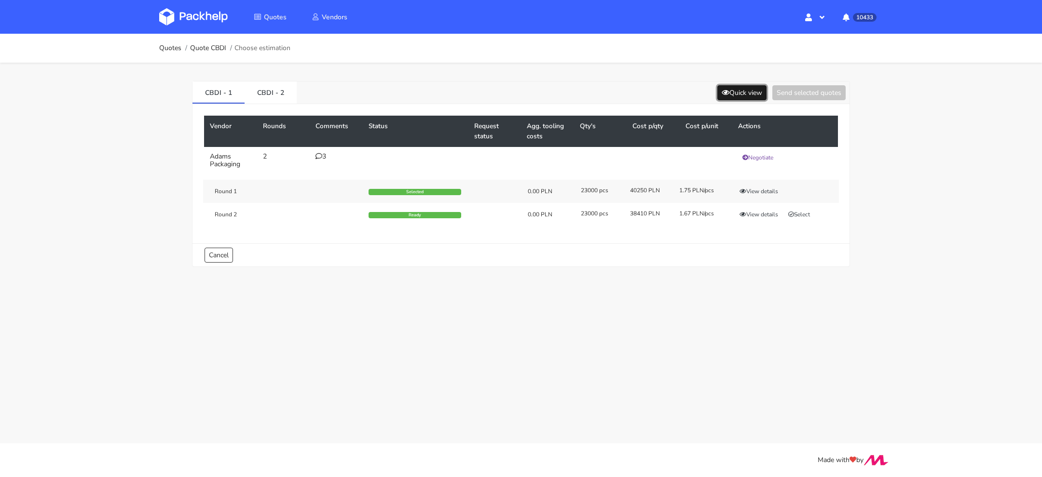
click at [736, 89] on button "Quick view" at bounding box center [741, 92] width 49 height 15
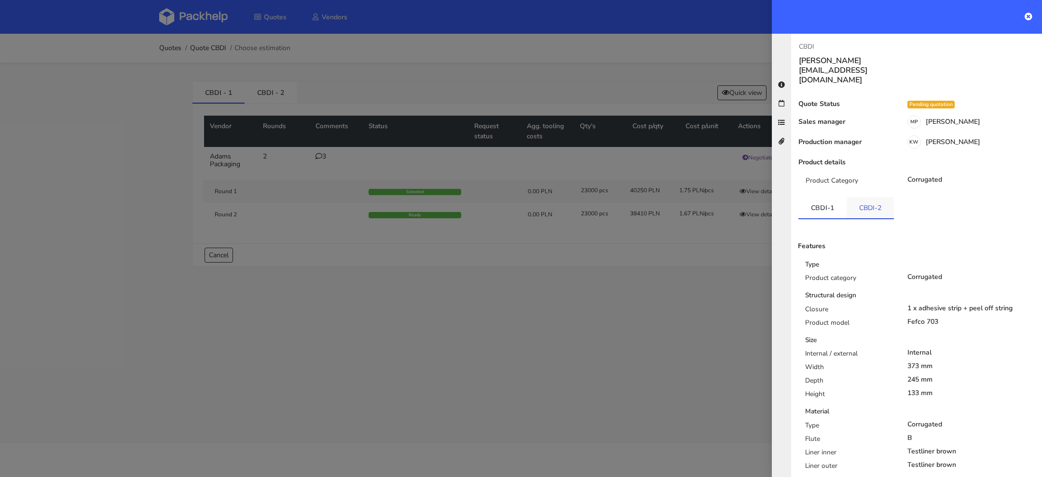
click at [860, 197] on link "CBDI-2" at bounding box center [869, 207] width 47 height 21
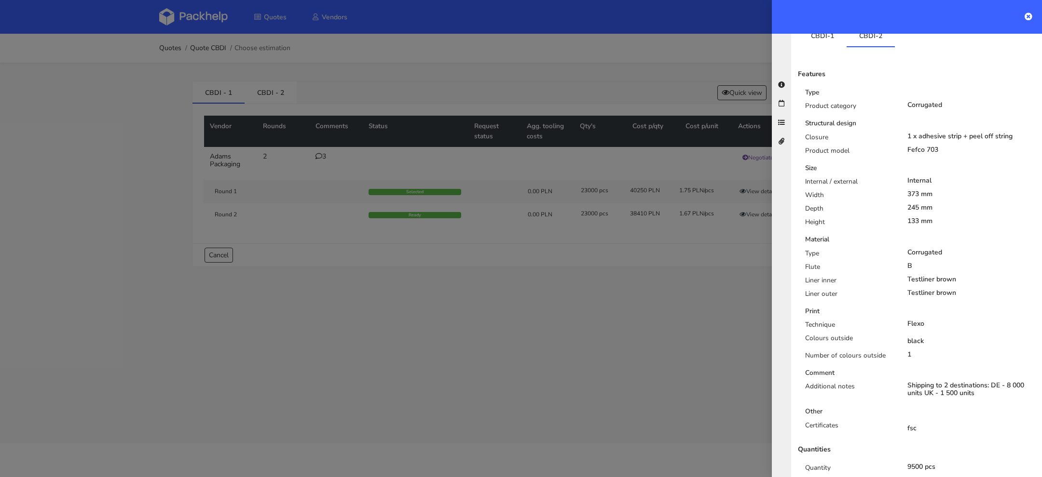
click at [571, 336] on div at bounding box center [521, 238] width 1042 height 477
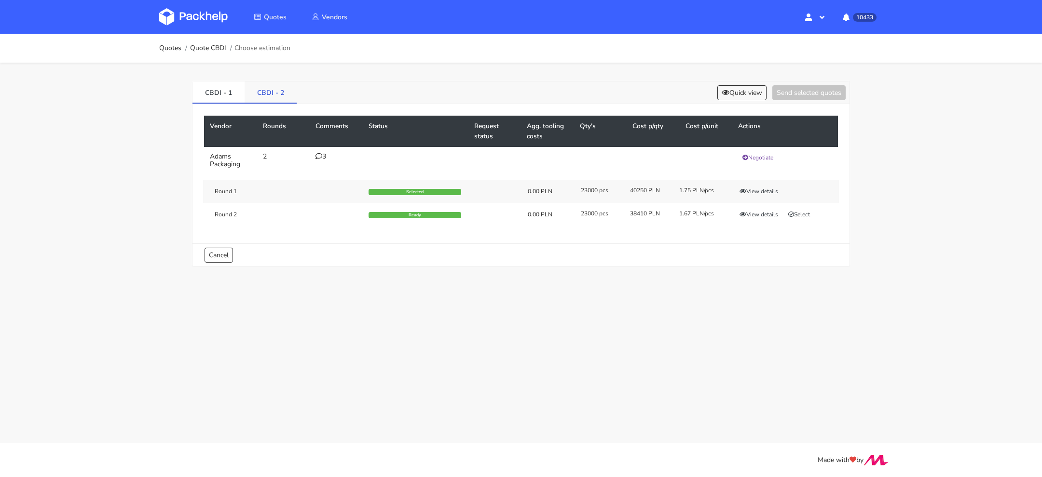
click at [272, 89] on link "CBDI - 2" at bounding box center [271, 92] width 52 height 21
click at [220, 94] on link "CBDI - 1" at bounding box center [218, 92] width 52 height 21
click at [274, 94] on link "CBDI - 2" at bounding box center [271, 92] width 52 height 21
click at [758, 188] on button "View details" at bounding box center [758, 192] width 47 height 10
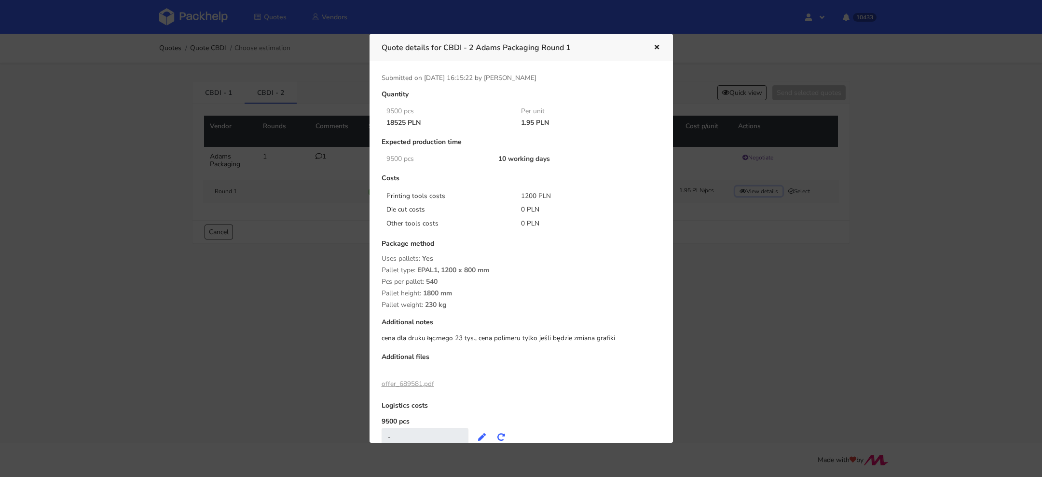
scroll to position [33, 0]
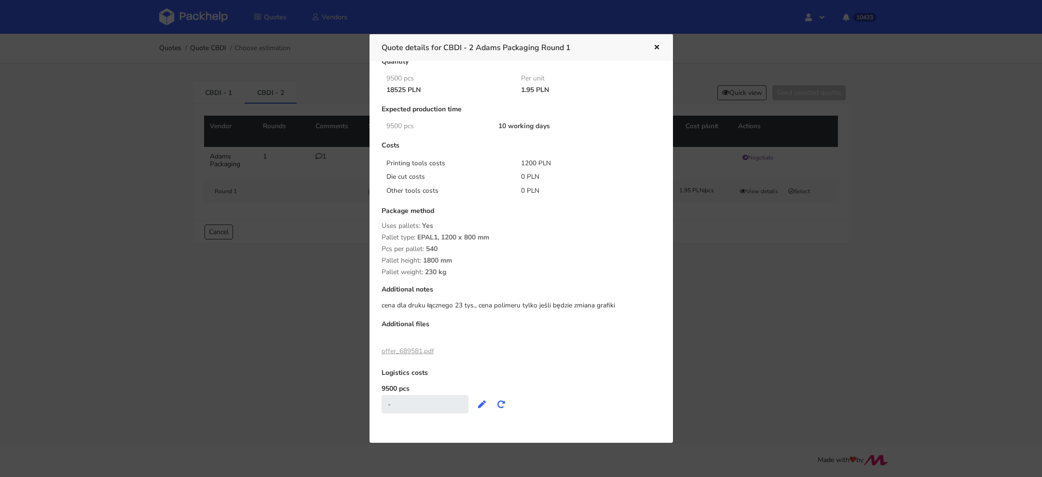
click at [304, 314] on div at bounding box center [521, 238] width 1042 height 477
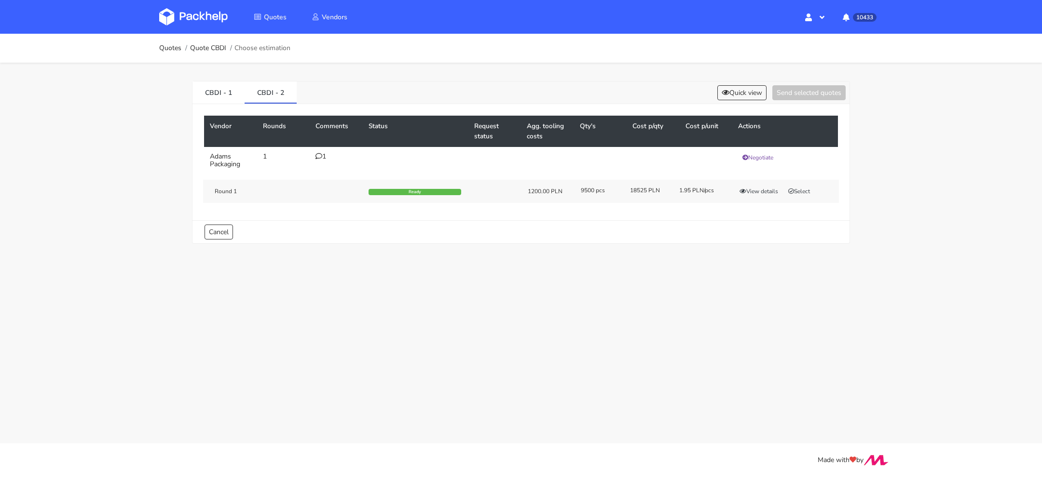
click at [320, 155] on icon at bounding box center [318, 156] width 7 height 7
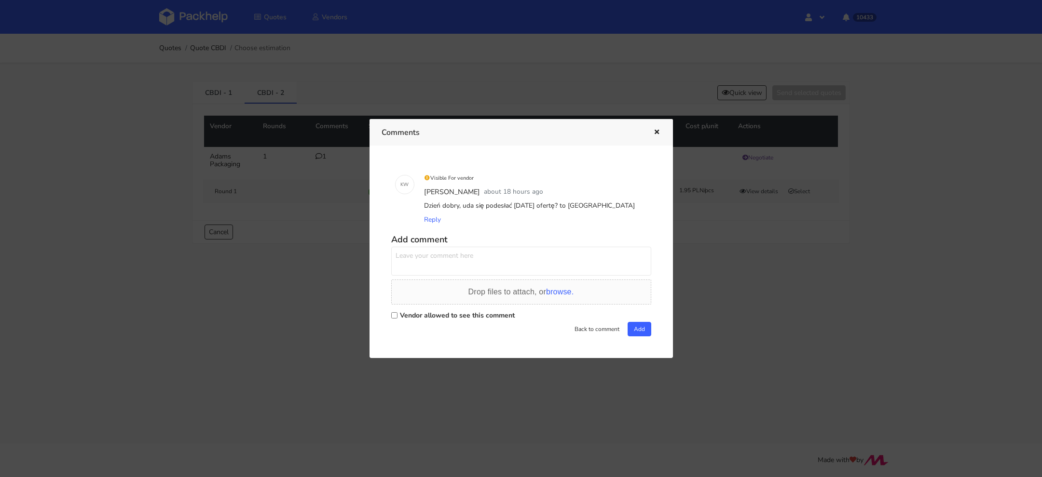
click at [391, 311] on div "Vendor allowed to see this comment" at bounding box center [521, 316] width 260 height 14
click at [392, 313] on input "Vendor allowed to see this comment" at bounding box center [394, 316] width 6 height 6
checkbox input "true"
click at [420, 261] on textarea at bounding box center [521, 261] width 260 height 29
click at [499, 260] on textarea "Martyna, w tym wariancie nie mamy 23 000 szt" at bounding box center [521, 261] width 260 height 29
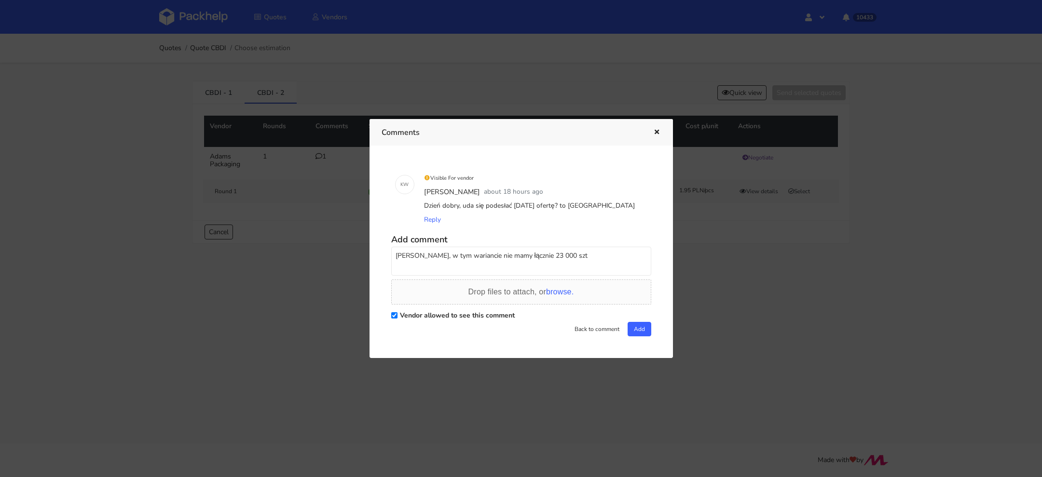
click at [573, 253] on textarea "Martyna, w tym wariancie nie mamy łącznie 23 000 szt" at bounding box center [521, 261] width 260 height 29
type textarea "Martyna, w tym wariancie nie mamy łącznie 23 000 szt tylko 9500 szt"
click at [702, 223] on div at bounding box center [521, 238] width 1042 height 477
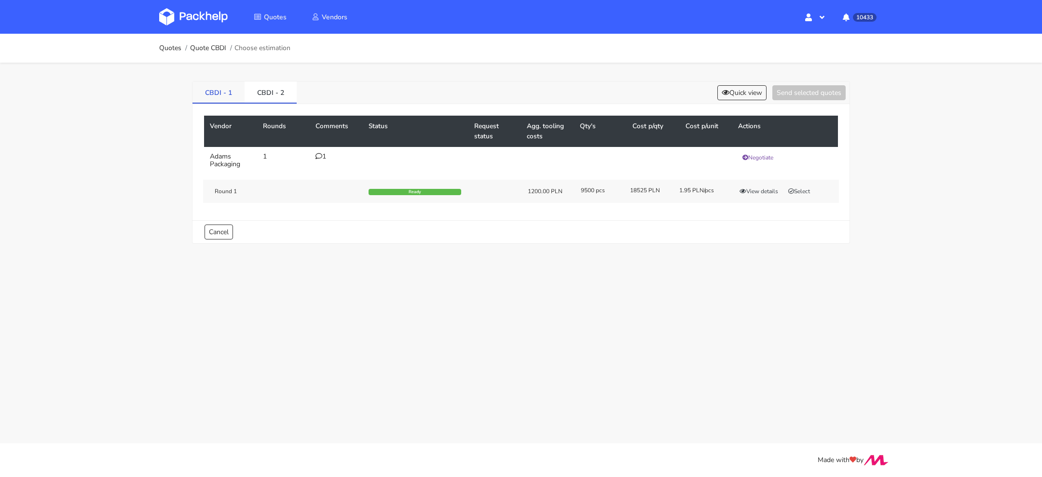
click at [218, 92] on link "CBDI - 1" at bounding box center [218, 92] width 52 height 21
click at [325, 156] on div "3" at bounding box center [335, 157] width 41 height 8
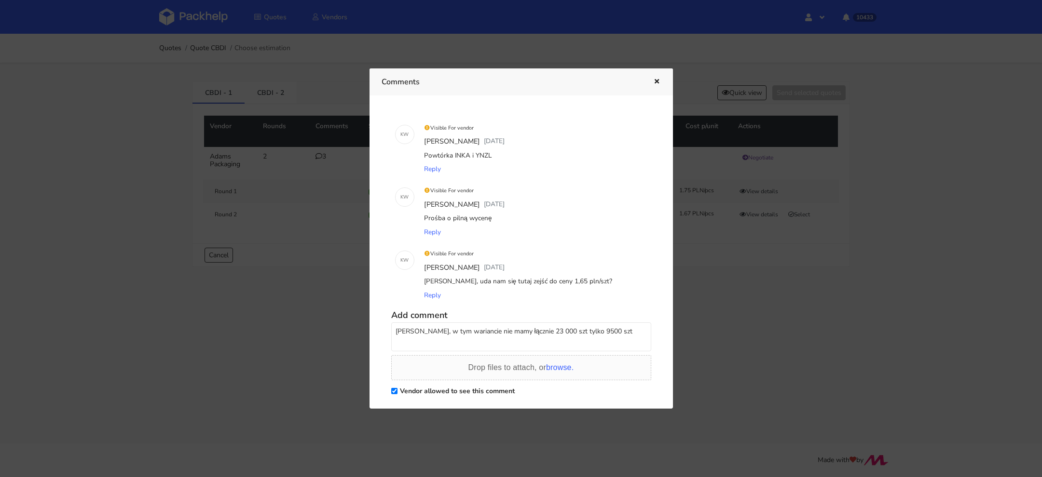
click at [276, 127] on div at bounding box center [521, 238] width 1042 height 477
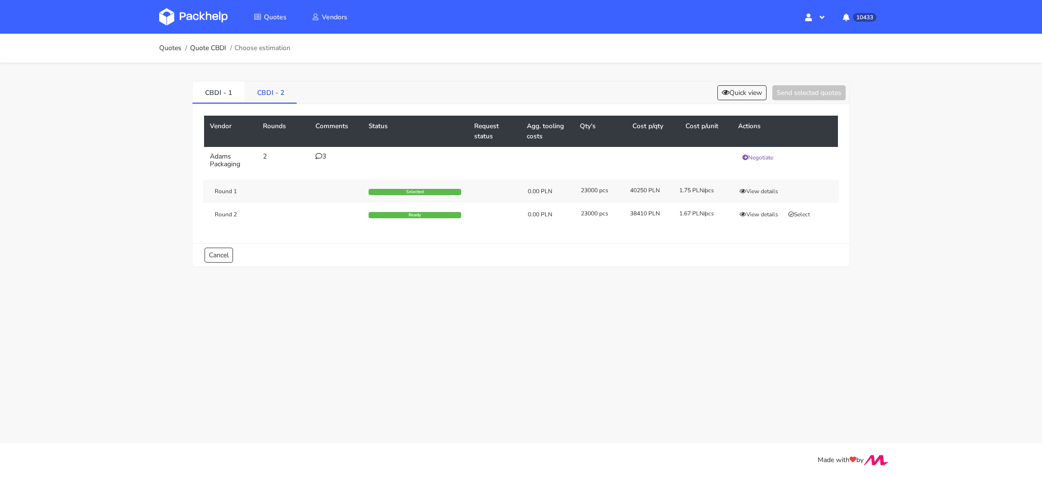
click at [275, 100] on link "CBDI - 2" at bounding box center [271, 92] width 52 height 21
click at [320, 153] on icon at bounding box center [318, 156] width 7 height 7
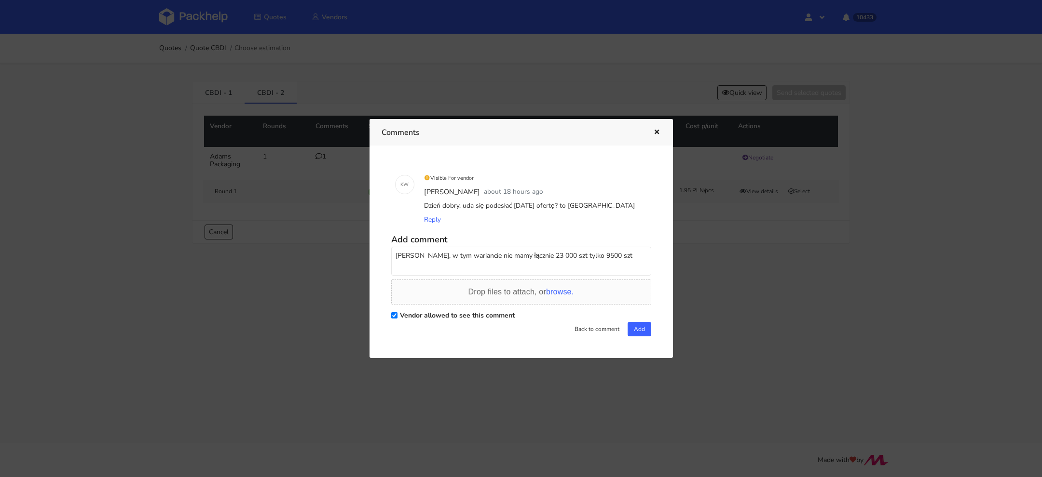
click at [444, 251] on textarea "Martyna, w tym wariancie nie mamy łącznie 23 000 szt tylko 9500 szt" at bounding box center [521, 261] width 260 height 29
click at [444, 252] on textarea "Martyna, w tym wariancie nie mamy łącznie 23 000 szt tylko 9500 szt" at bounding box center [521, 261] width 260 height 29
click at [655, 132] on icon "button" at bounding box center [657, 132] width 8 height 7
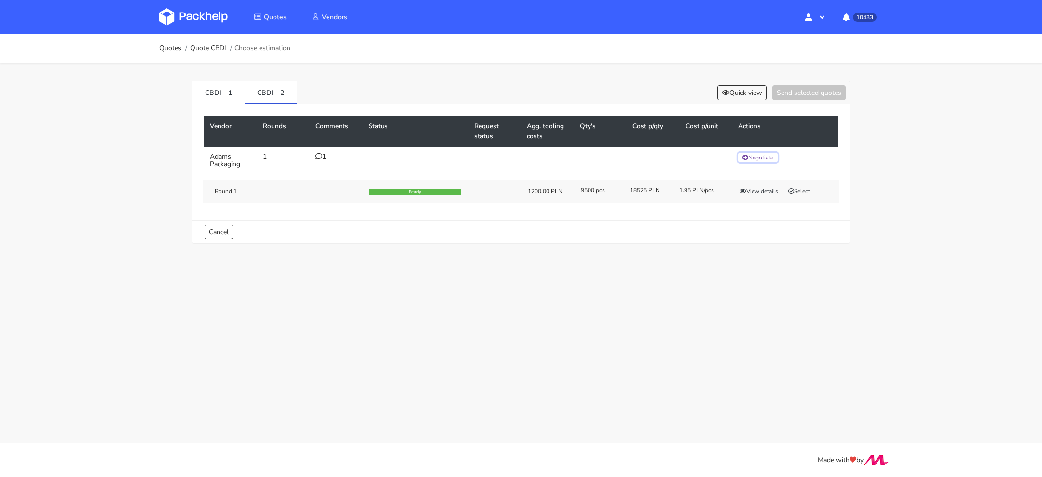
click at [754, 158] on button "Negotiate" at bounding box center [758, 158] width 40 height 10
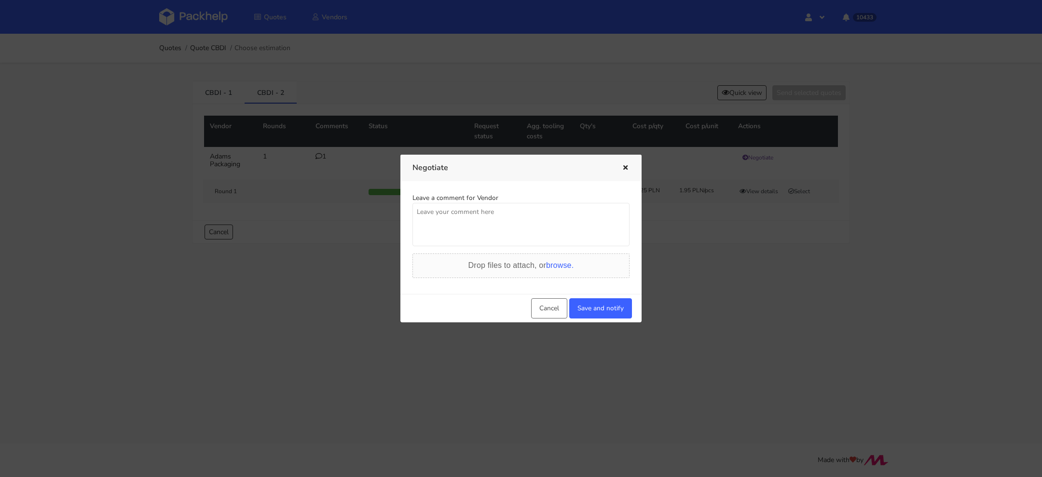
click at [484, 231] on textarea at bounding box center [520, 224] width 217 height 43
paste textarea "Martyna, w tym wariancie nie mamy łącznie 23 000 szt tylko 9500 szt"
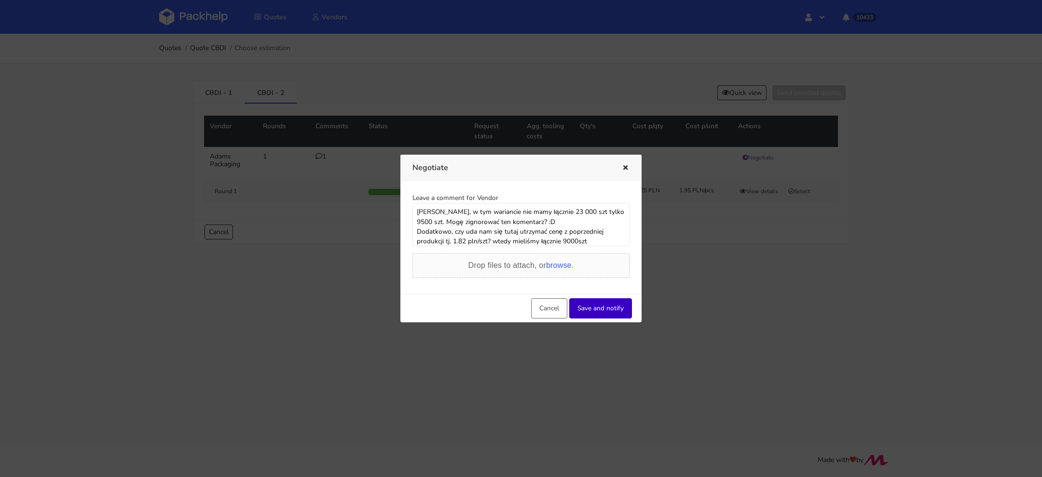
type textarea "Martyna, w tym wariancie nie mamy łącznie 23 000 szt tylko 9500 szt. Mogę zigno…"
click at [605, 309] on button "Save and notify" at bounding box center [600, 309] width 63 height 20
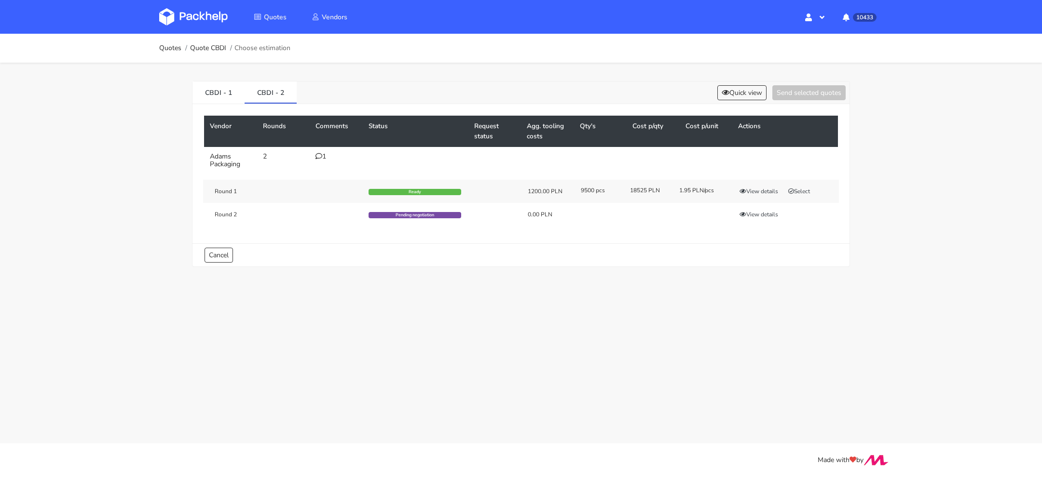
click at [188, 9] on img at bounding box center [193, 16] width 68 height 17
